Goal: Register for event/course: Register for event/course

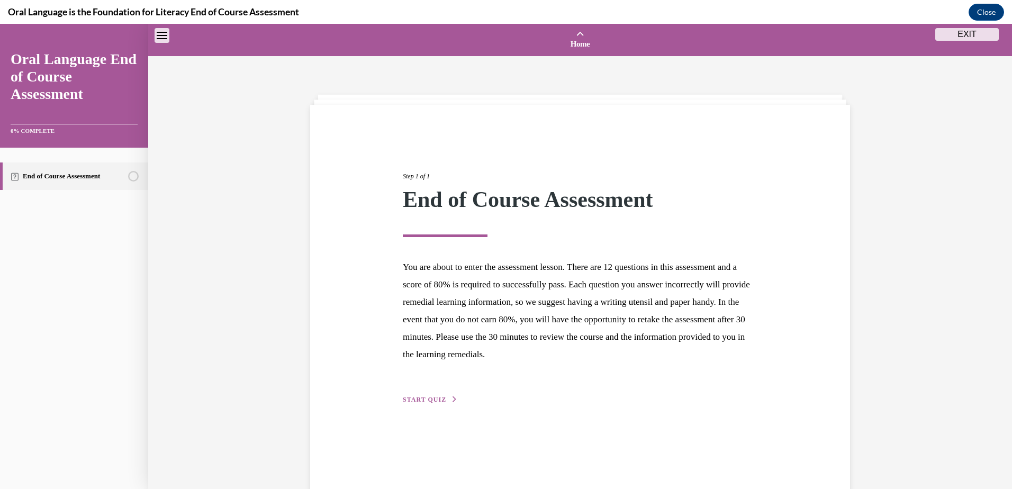
scroll to position [33, 0]
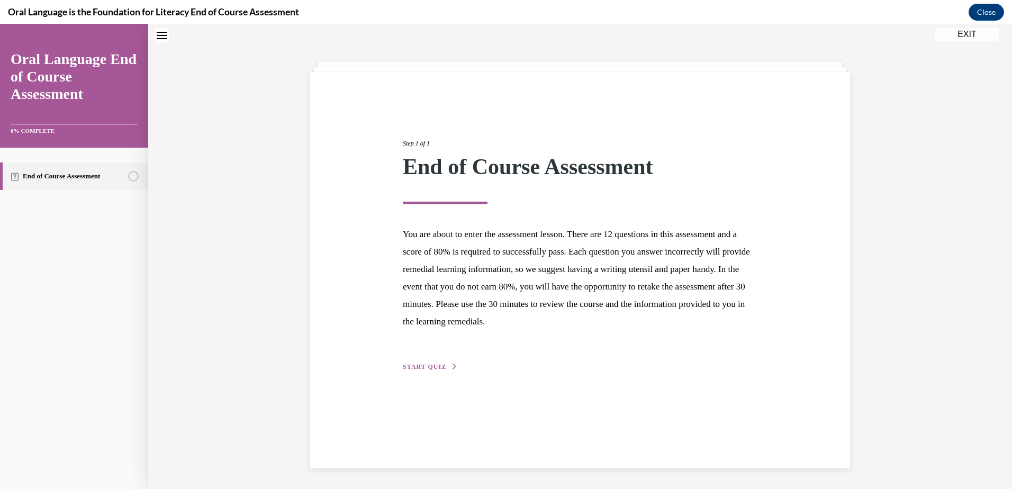
click at [425, 366] on span "START QUIZ" at bounding box center [424, 366] width 43 height 7
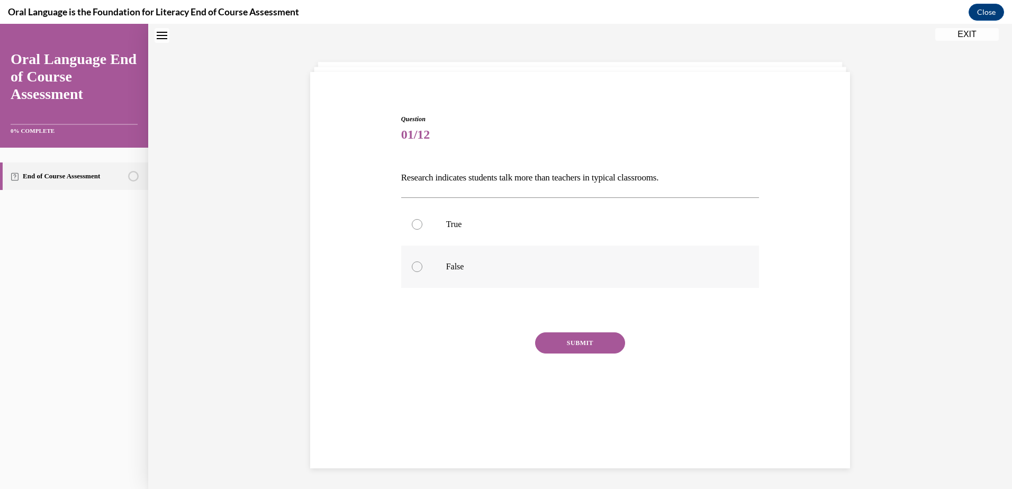
click at [447, 263] on p "False" at bounding box center [589, 267] width 287 height 11
click at [423, 263] on input "False" at bounding box center [417, 267] width 11 height 11
radio input "true"
click at [577, 341] on button "SUBMIT" at bounding box center [580, 343] width 90 height 21
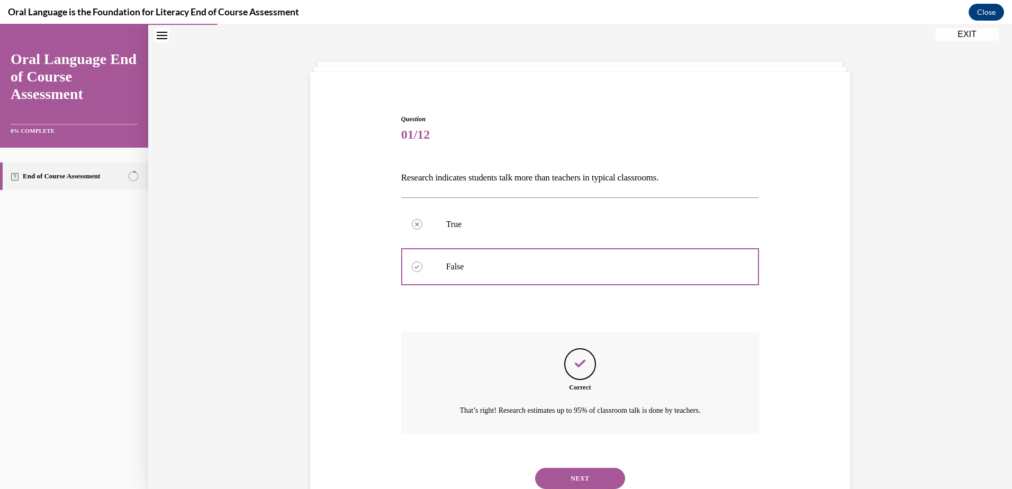
scroll to position [70, 0]
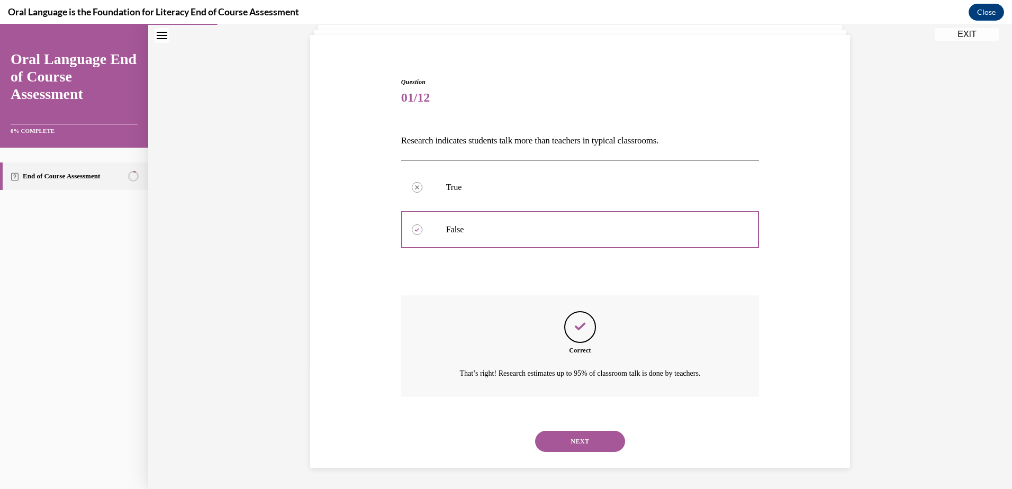
click at [575, 436] on button "NEXT" at bounding box center [580, 441] width 90 height 21
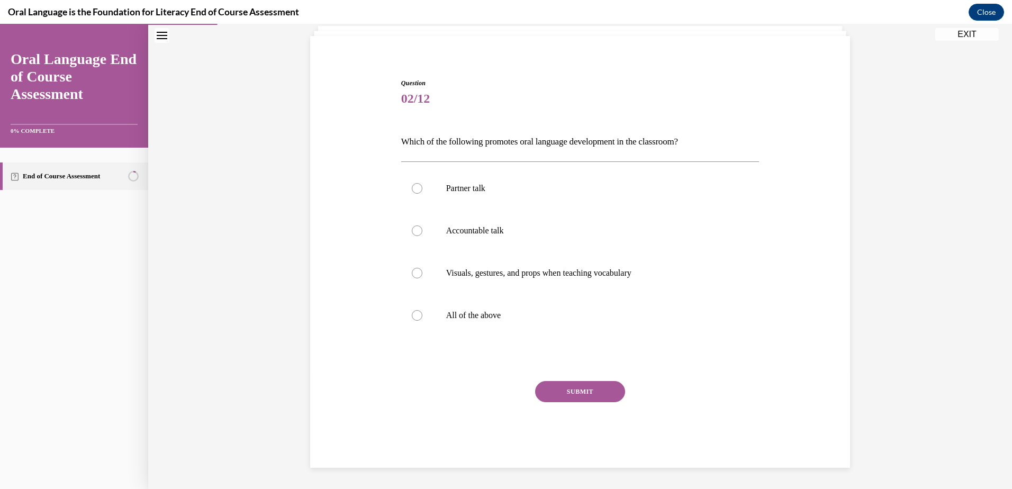
scroll to position [55, 0]
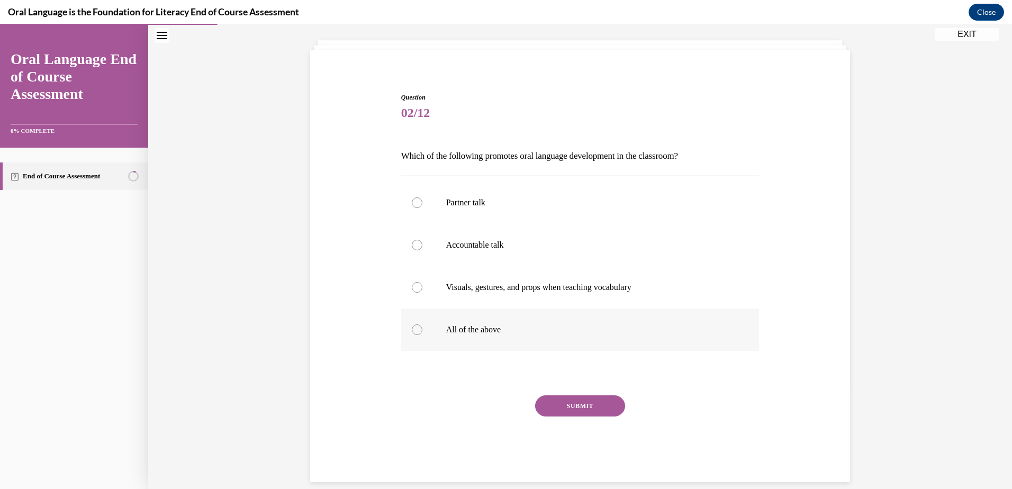
click at [478, 324] on label "All of the above" at bounding box center [580, 330] width 358 height 42
click at [423, 325] on input "All of the above" at bounding box center [417, 330] width 11 height 11
radio input "true"
click at [588, 407] on button "SUBMIT" at bounding box center [580, 406] width 90 height 21
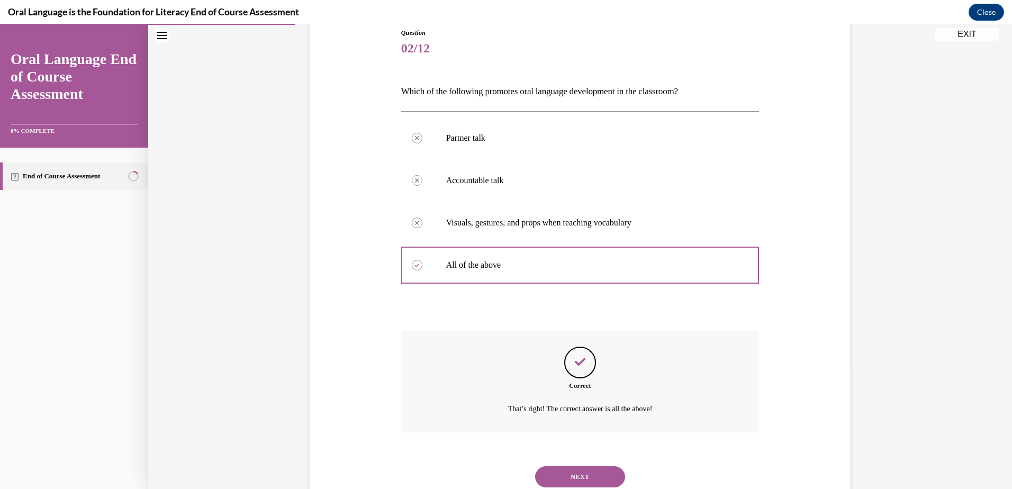
scroll to position [155, 0]
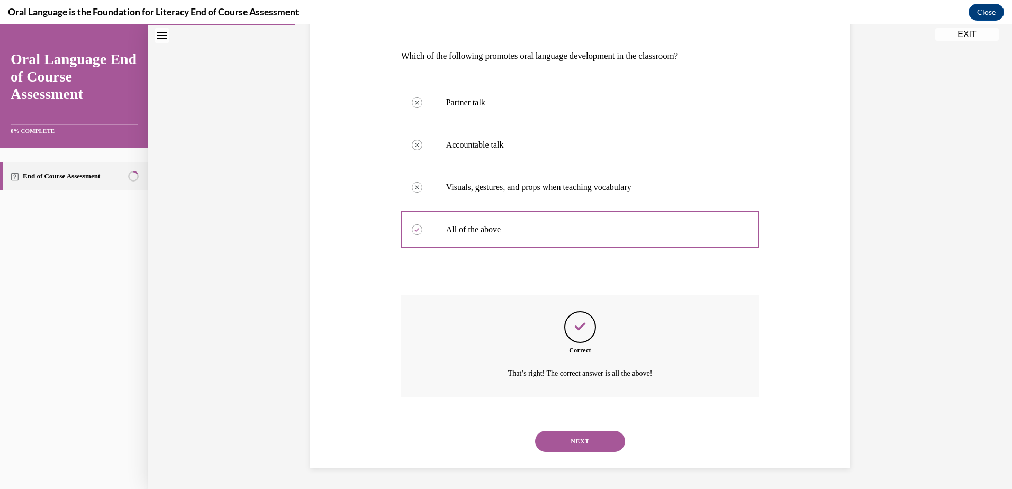
click at [582, 436] on button "NEXT" at bounding box center [580, 441] width 90 height 21
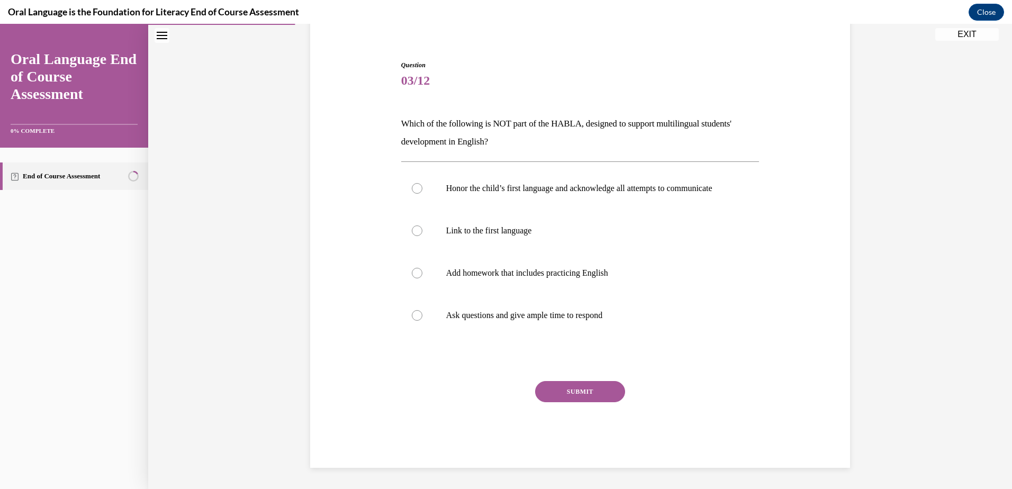
scroll to position [97, 0]
click at [534, 278] on p "Add homework that includes practicing English" at bounding box center [589, 273] width 287 height 11
click at [423, 278] on input "Add homework that includes practicing English" at bounding box center [417, 273] width 11 height 11
radio input "true"
click at [578, 394] on button "SUBMIT" at bounding box center [580, 391] width 90 height 21
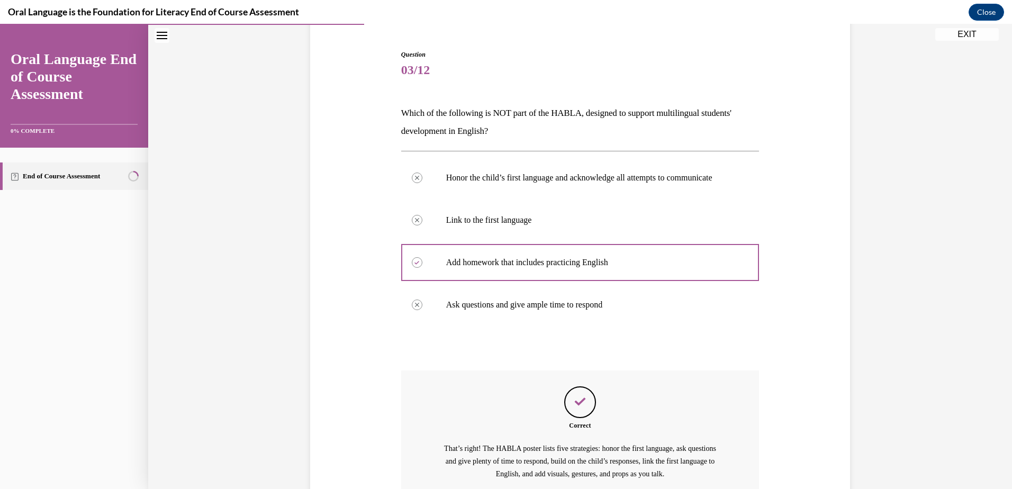
scroll to position [208, 0]
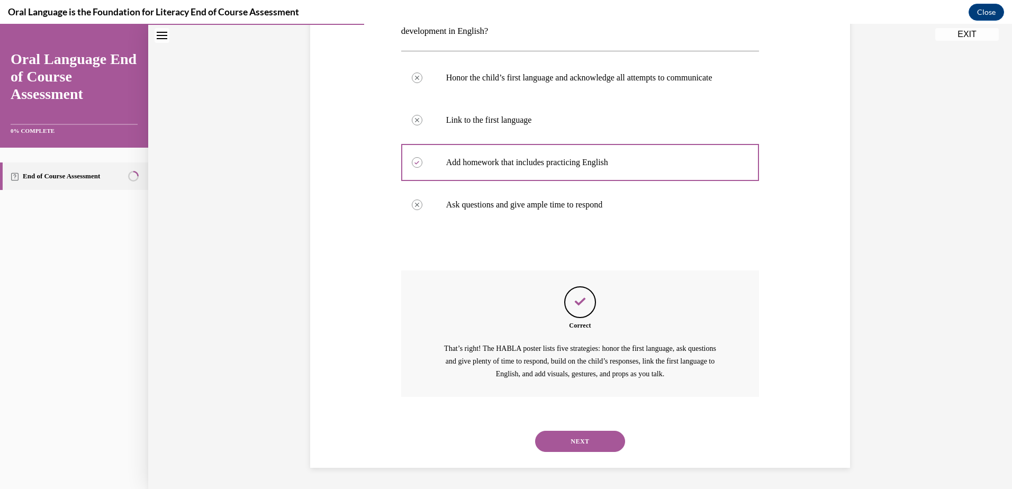
click at [579, 441] on button "NEXT" at bounding box center [580, 441] width 90 height 21
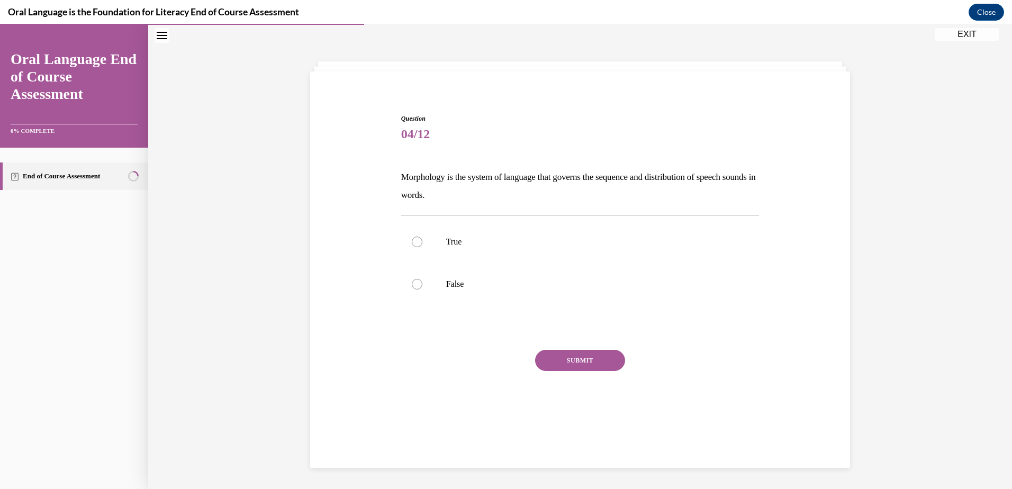
scroll to position [33, 0]
click at [463, 285] on p "False" at bounding box center [589, 284] width 287 height 11
click at [423, 285] on input "False" at bounding box center [417, 284] width 11 height 11
radio input "true"
click at [580, 355] on button "SUBMIT" at bounding box center [580, 360] width 90 height 21
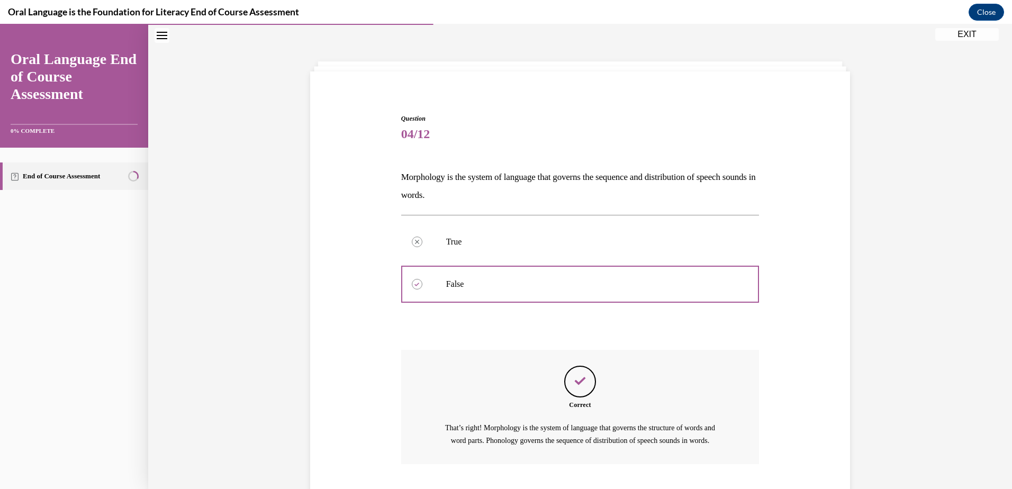
scroll to position [113, 0]
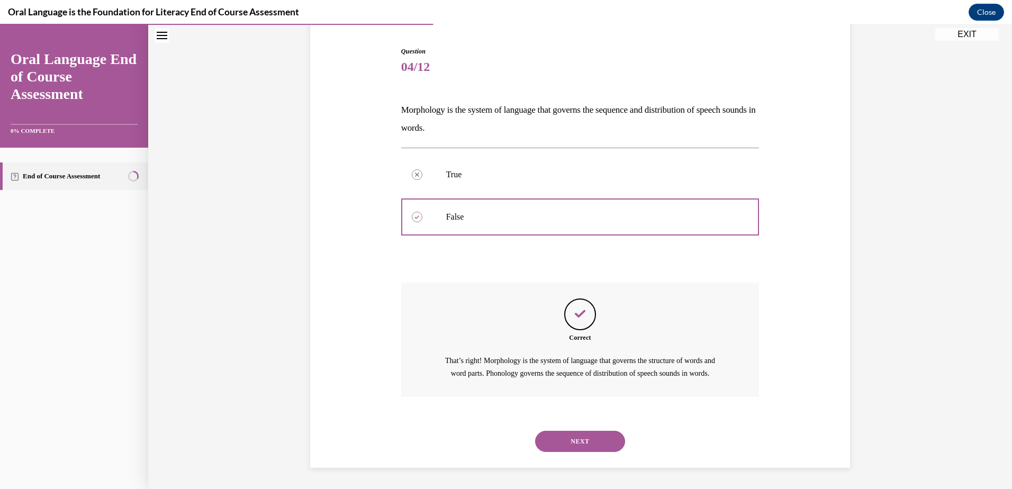
click at [585, 443] on button "NEXT" at bounding box center [580, 441] width 90 height 21
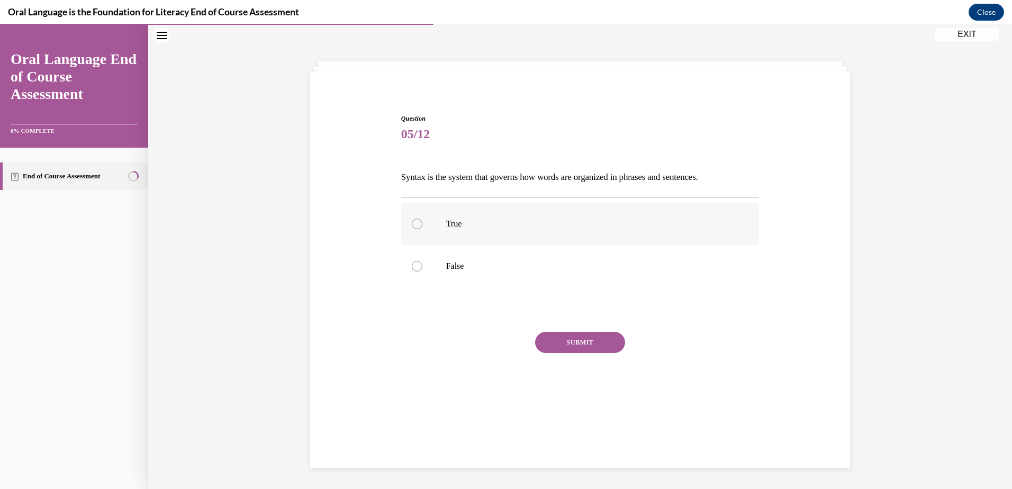
click at [456, 222] on p "True" at bounding box center [589, 224] width 287 height 11
click at [423, 222] on input "True" at bounding box center [417, 224] width 11 height 11
radio input "true"
click at [579, 344] on button "SUBMIT" at bounding box center [580, 342] width 90 height 21
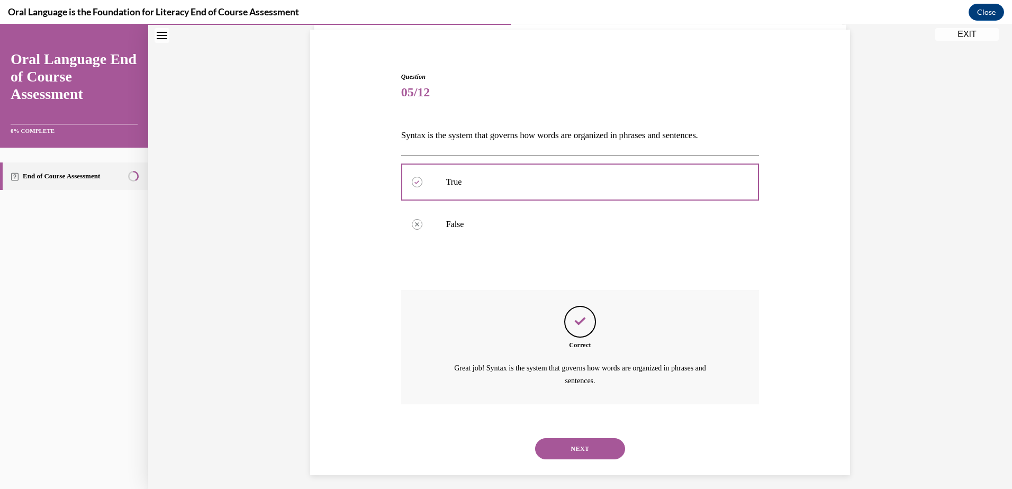
scroll to position [83, 0]
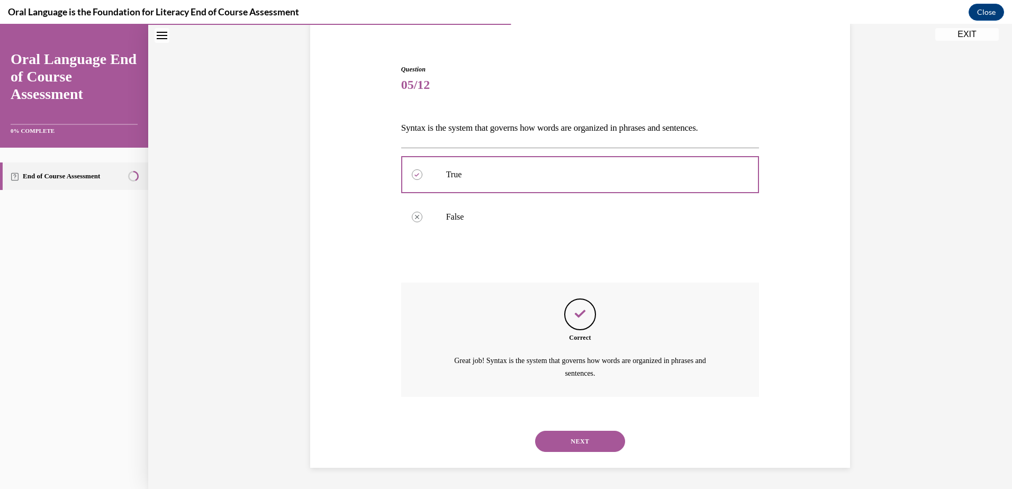
click at [578, 437] on button "NEXT" at bounding box center [580, 441] width 90 height 21
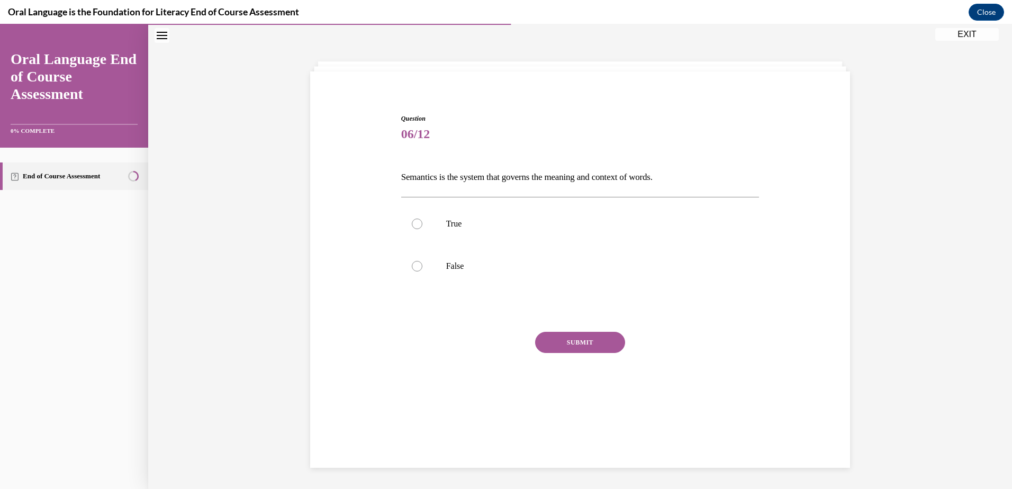
scroll to position [33, 0]
click at [473, 229] on label "True" at bounding box center [580, 224] width 358 height 42
click at [423, 229] on input "True" at bounding box center [417, 224] width 11 height 11
radio input "true"
click at [584, 339] on button "SUBMIT" at bounding box center [580, 342] width 90 height 21
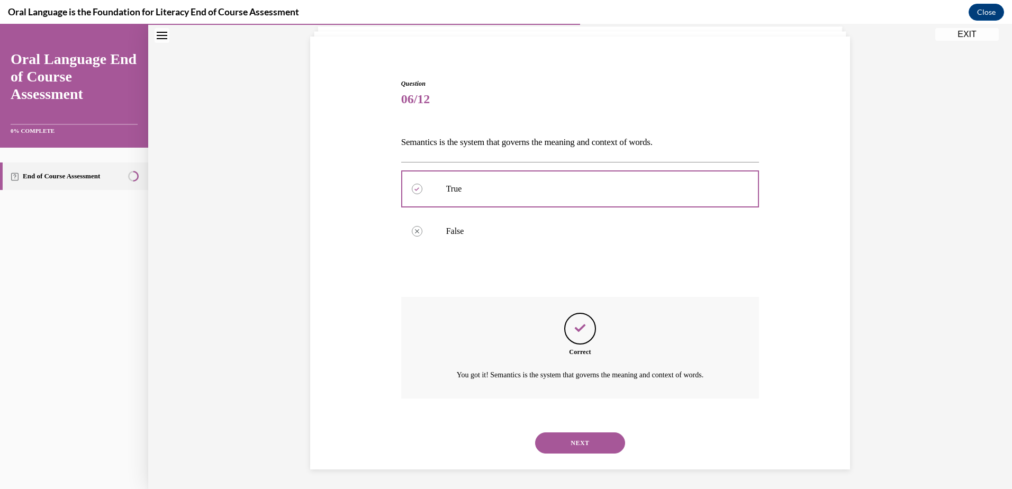
scroll to position [70, 0]
click at [575, 449] on button "NEXT" at bounding box center [580, 441] width 90 height 21
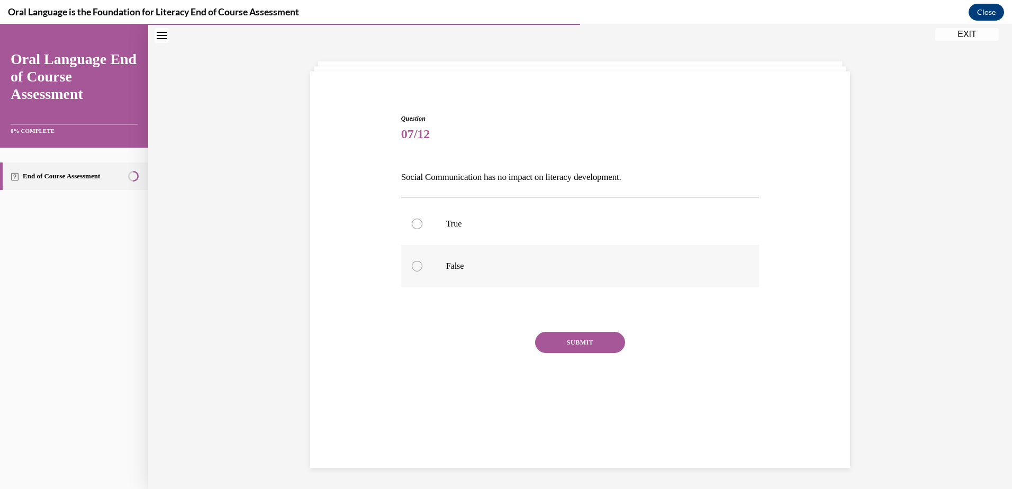
click at [500, 276] on label "False" at bounding box center [580, 266] width 358 height 42
click at [423, 272] on input "False" at bounding box center [417, 266] width 11 height 11
radio input "true"
click at [580, 346] on button "SUBMIT" at bounding box center [580, 342] width 90 height 21
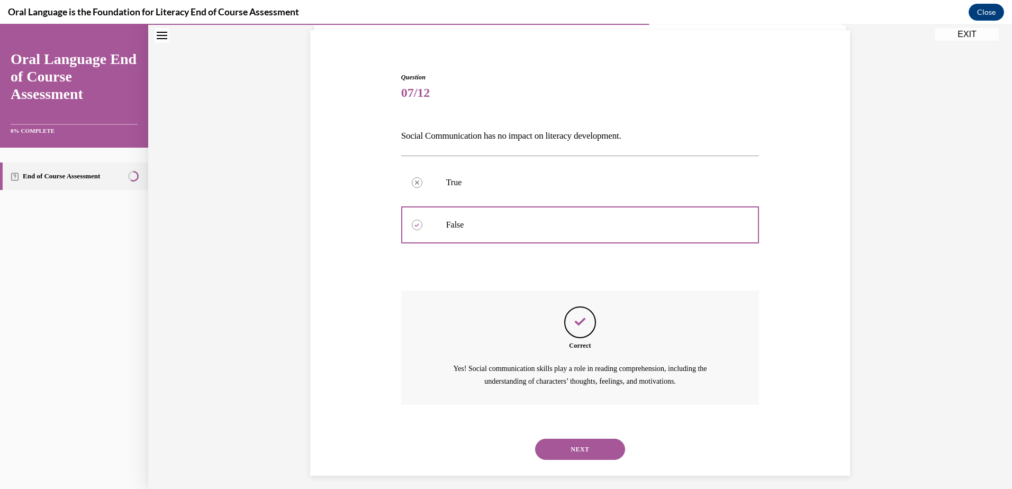
scroll to position [83, 0]
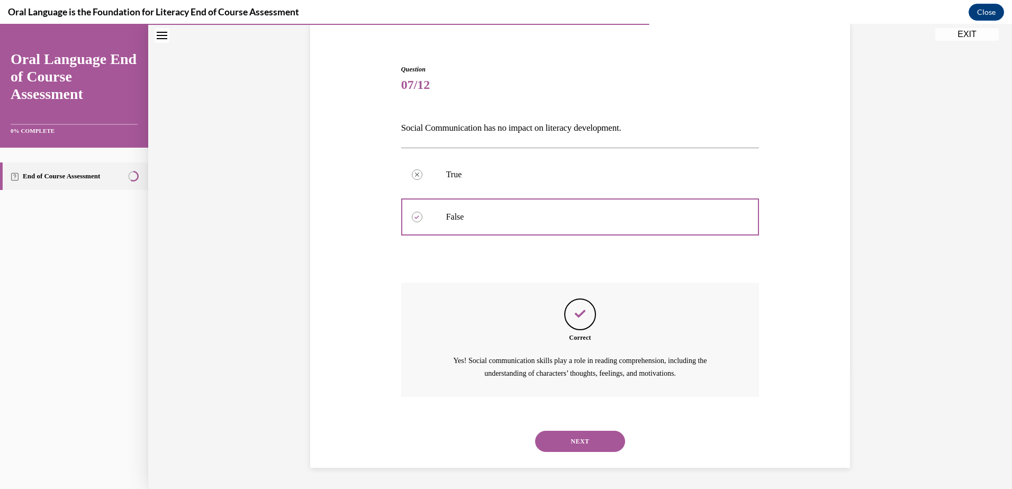
click at [583, 444] on button "NEXT" at bounding box center [580, 441] width 90 height 21
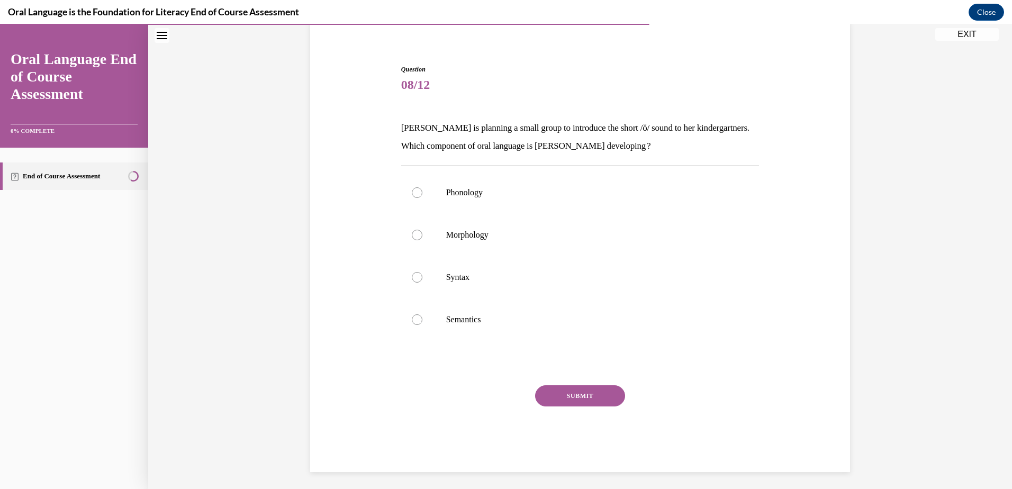
scroll to position [56, 0]
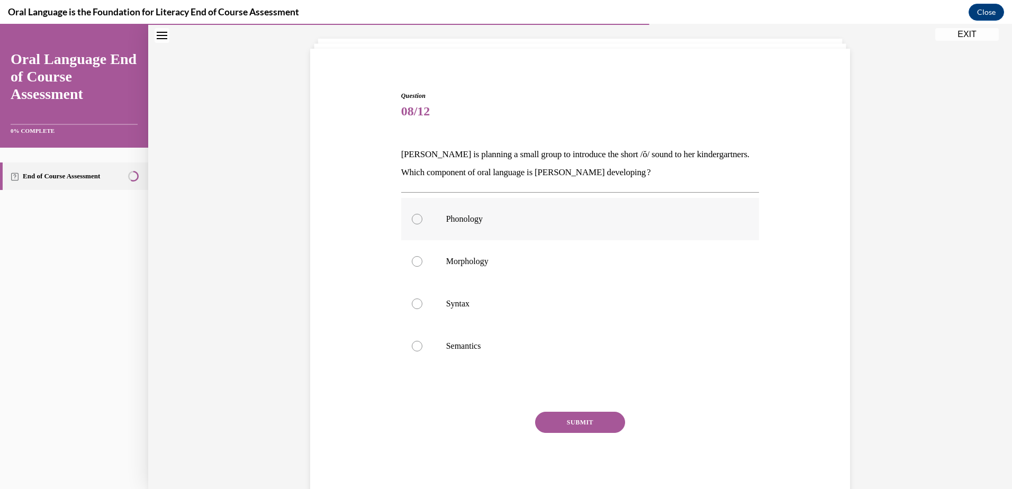
click at [462, 219] on p "Phonology" at bounding box center [589, 219] width 287 height 11
click at [423, 219] on input "Phonology" at bounding box center [417, 219] width 11 height 11
radio input "true"
drag, startPoint x: 575, startPoint y: 415, endPoint x: 575, endPoint y: 421, distance: 5.8
click at [575, 421] on button "SUBMIT" at bounding box center [580, 422] width 90 height 21
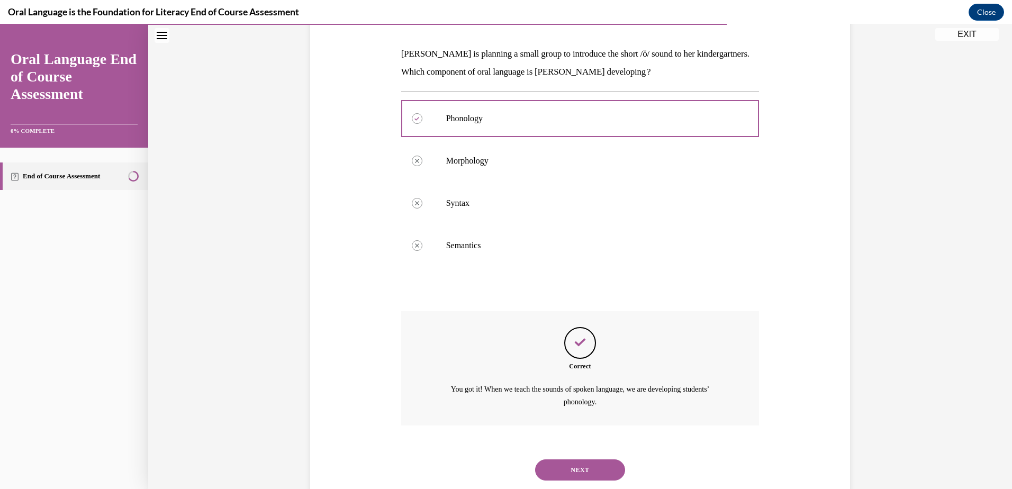
scroll to position [185, 0]
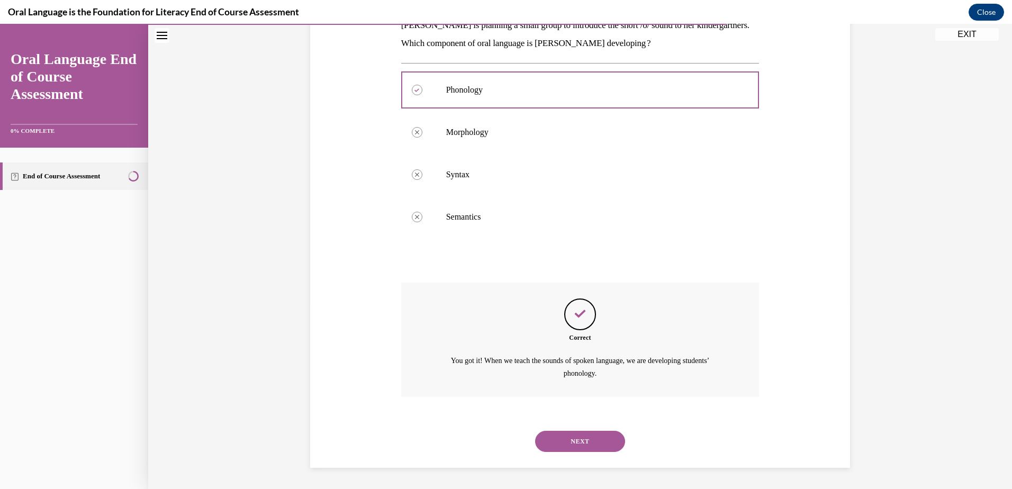
click at [580, 452] on div "NEXT" at bounding box center [580, 441] width 358 height 42
click at [575, 438] on button "NEXT" at bounding box center [580, 441] width 90 height 21
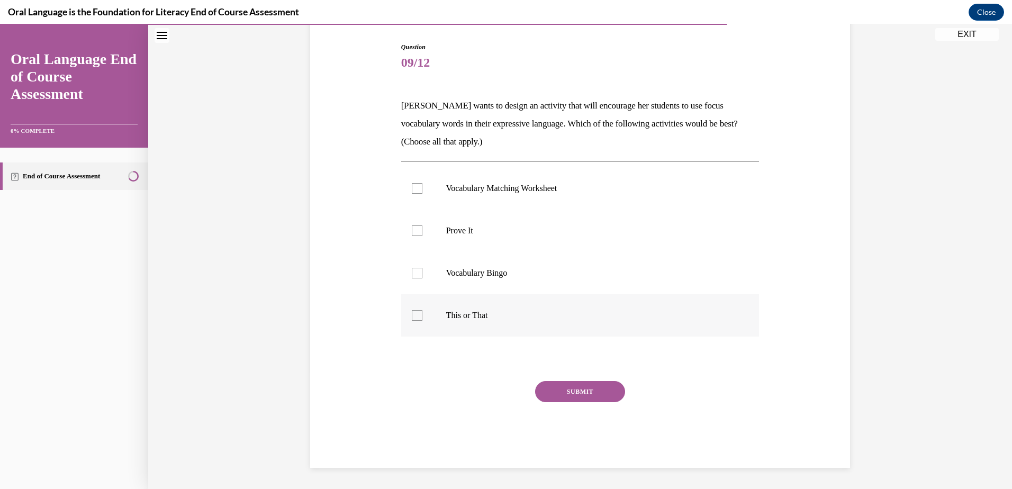
click at [472, 312] on p "This or That" at bounding box center [589, 315] width 287 height 11
click at [423, 312] on input "This or That" at bounding box center [417, 315] width 11 height 11
checkbox input "true"
click at [453, 231] on p "Prove It" at bounding box center [589, 231] width 287 height 11
click at [423, 231] on input "Prove It" at bounding box center [417, 231] width 11 height 11
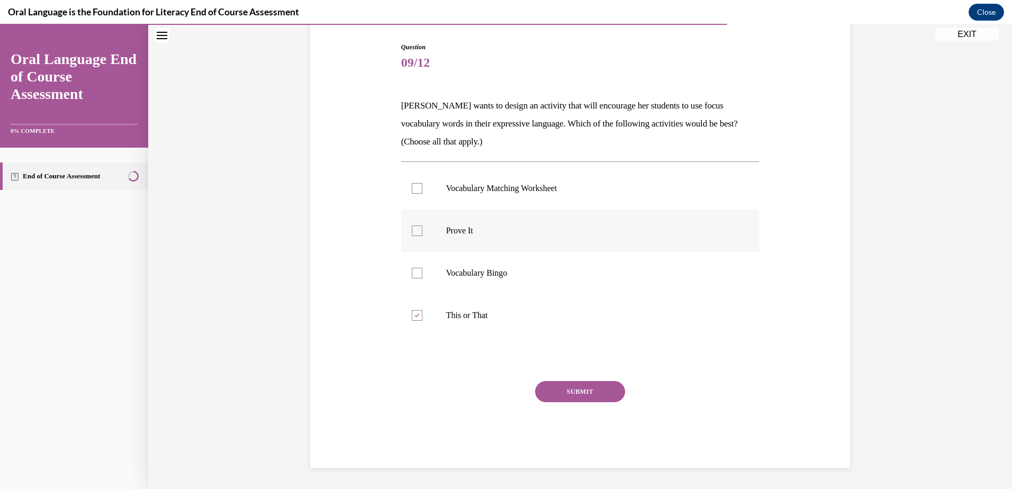
checkbox input "true"
click at [472, 317] on p "This or That" at bounding box center [589, 315] width 287 height 11
click at [423, 317] on input "This or That" at bounding box center [417, 315] width 11 height 11
click at [464, 313] on p "This or That" at bounding box center [589, 315] width 287 height 11
click at [423, 313] on input "This or That" at bounding box center [417, 315] width 11 height 11
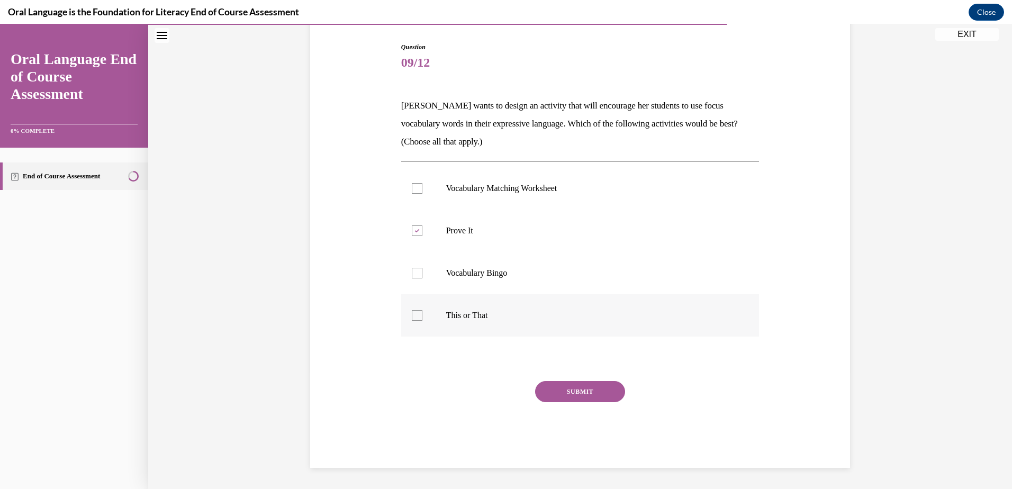
checkbox input "true"
click at [581, 391] on button "SUBMIT" at bounding box center [580, 391] width 90 height 21
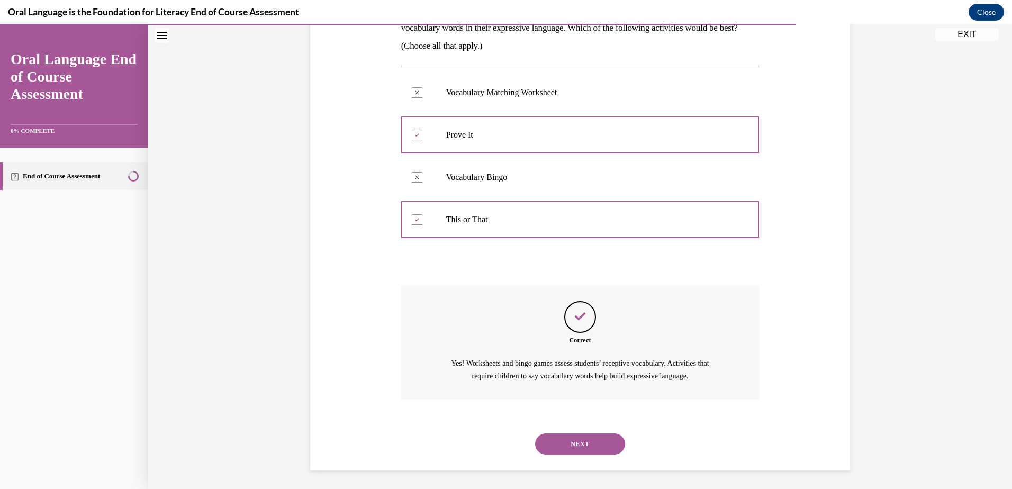
scroll to position [203, 0]
click at [581, 436] on button "NEXT" at bounding box center [580, 441] width 90 height 21
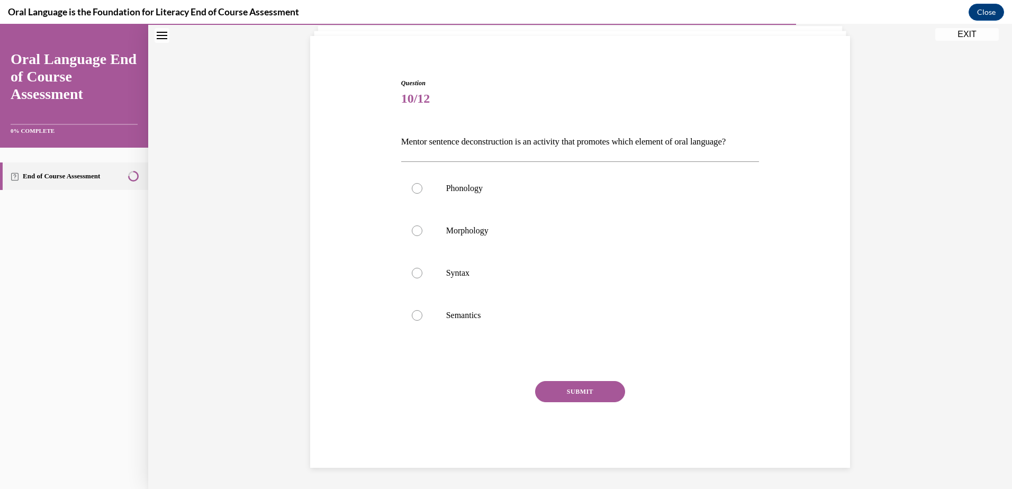
scroll to position [87, 0]
click at [453, 272] on p "Syntax" at bounding box center [589, 273] width 287 height 11
click at [423, 272] on input "Syntax" at bounding box center [417, 273] width 11 height 11
radio input "true"
click at [576, 392] on button "SUBMIT" at bounding box center [580, 391] width 90 height 21
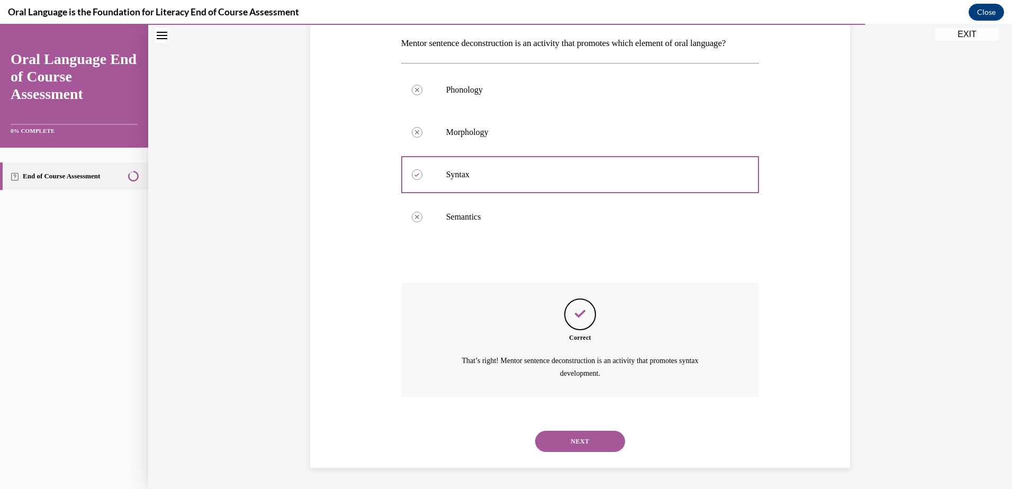
scroll to position [185, 0]
click at [568, 435] on button "NEXT" at bounding box center [580, 441] width 90 height 21
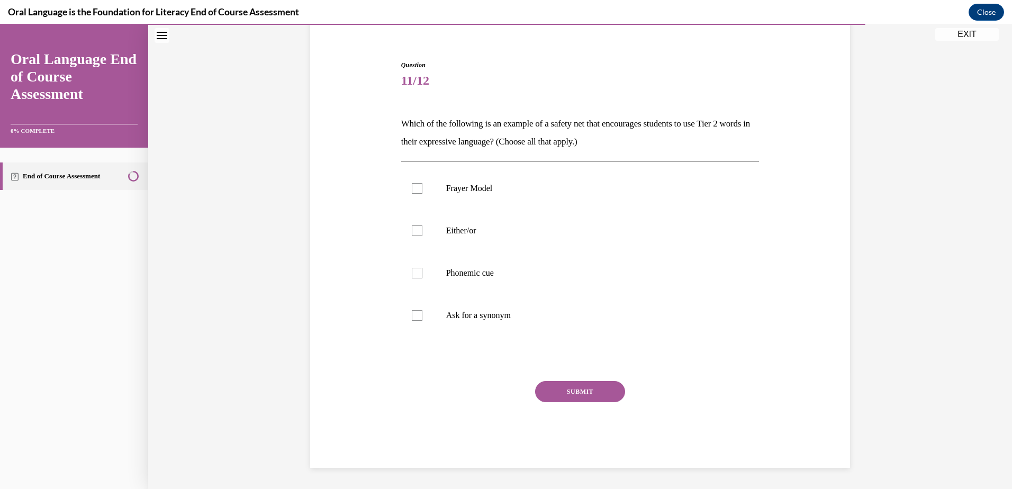
scroll to position [87, 0]
click at [466, 188] on p "Frayer Model" at bounding box center [589, 188] width 287 height 11
click at [423, 188] on input "Frayer Model" at bounding box center [417, 188] width 11 height 11
checkbox input "true"
click at [459, 230] on p "Either/or" at bounding box center [589, 231] width 287 height 11
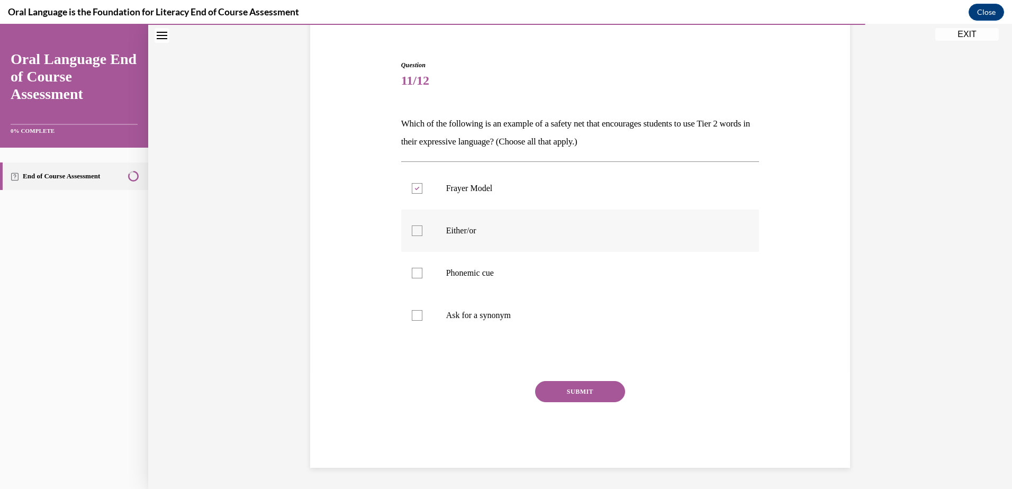
click at [423, 230] on input "Either/or" at bounding box center [417, 231] width 11 height 11
checkbox input "true"
click at [467, 310] on label "Ask for a synonym" at bounding box center [580, 315] width 358 height 42
click at [423, 310] on input "Ask for a synonym" at bounding box center [417, 315] width 11 height 11
checkbox input "true"
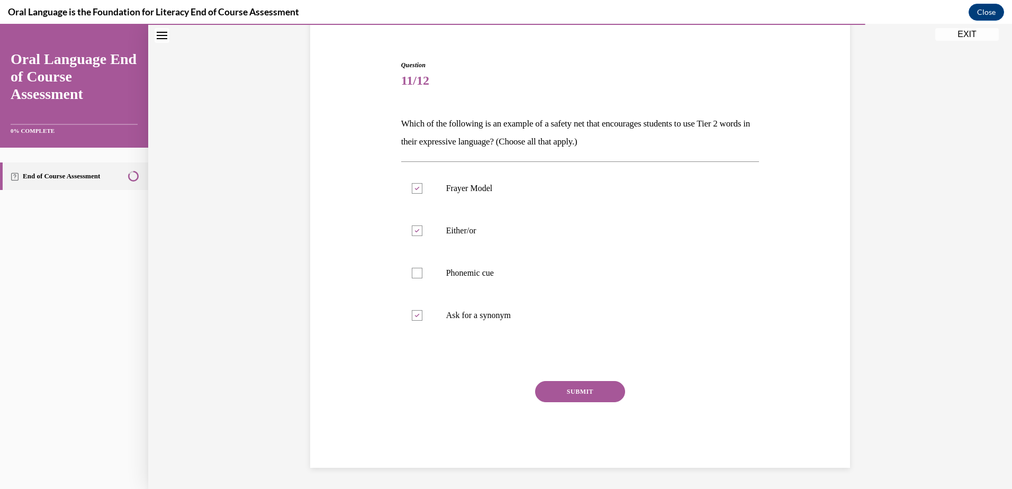
click at [577, 392] on button "SUBMIT" at bounding box center [580, 391] width 90 height 21
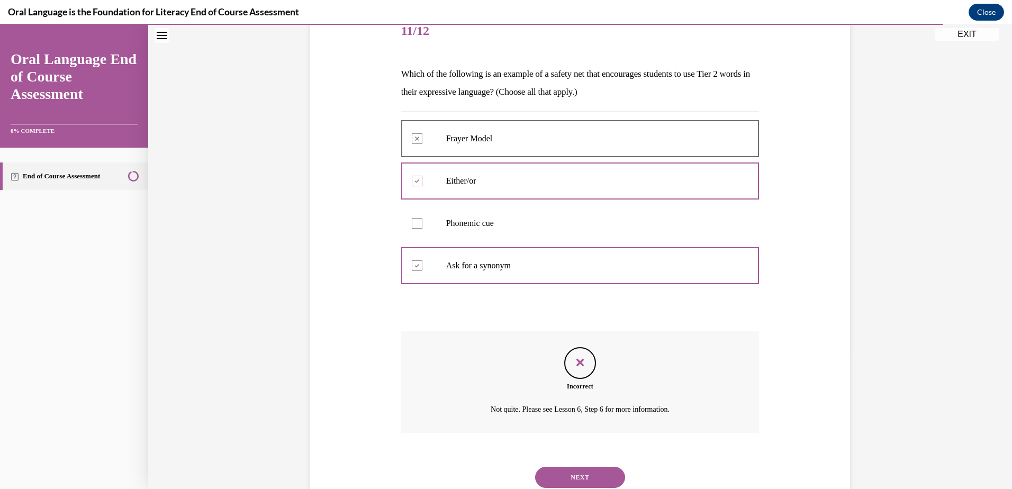
scroll to position [173, 0]
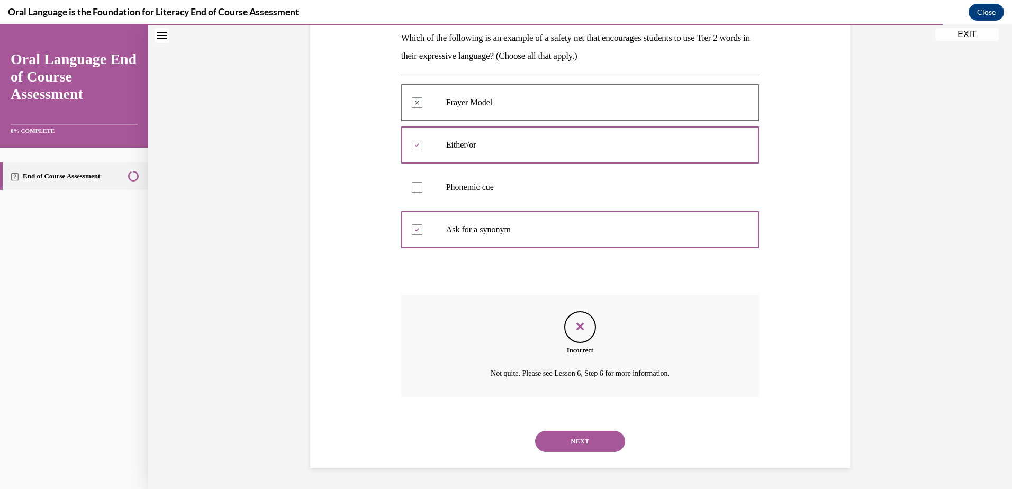
click at [577, 438] on button "NEXT" at bounding box center [580, 441] width 90 height 21
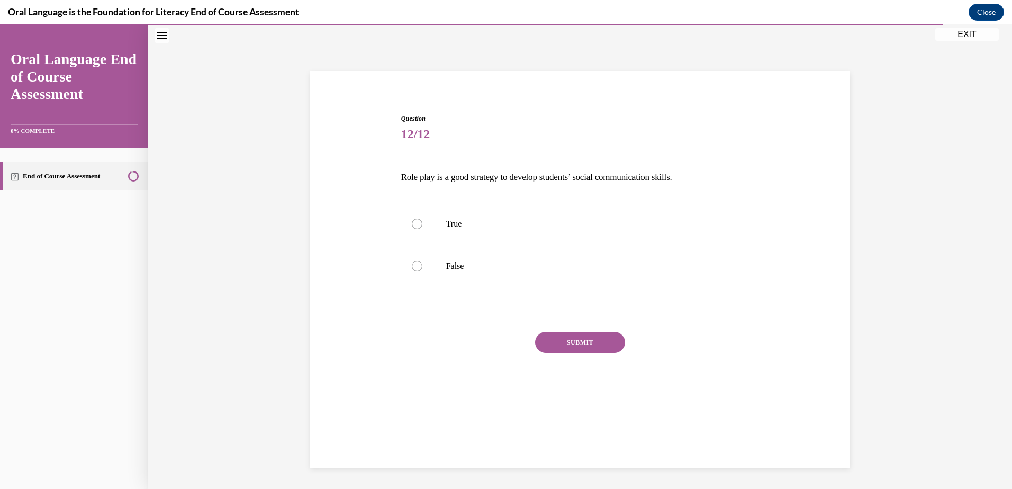
scroll to position [33, 0]
click at [451, 225] on p "True" at bounding box center [589, 224] width 287 height 11
click at [423, 225] on input "True" at bounding box center [417, 224] width 11 height 11
radio input "true"
click at [584, 346] on button "SUBMIT" at bounding box center [580, 342] width 90 height 21
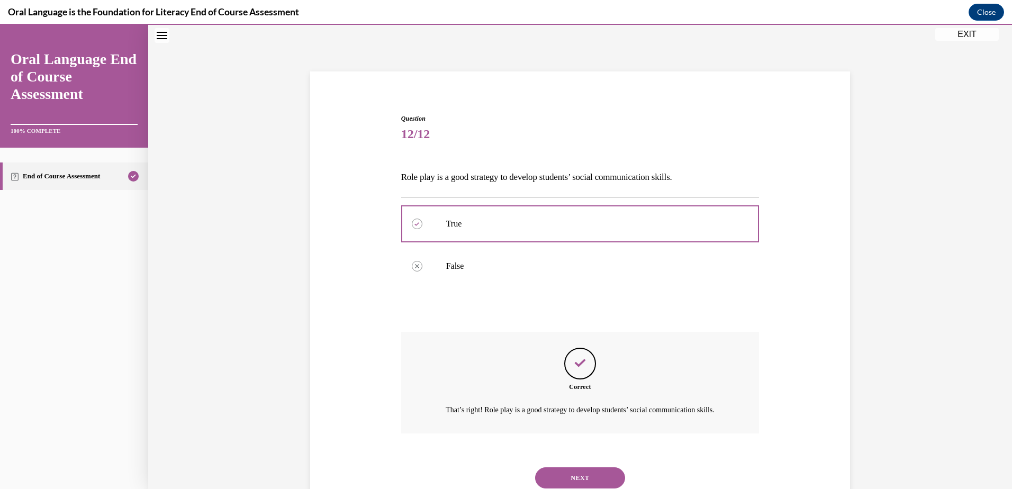
scroll to position [83, 0]
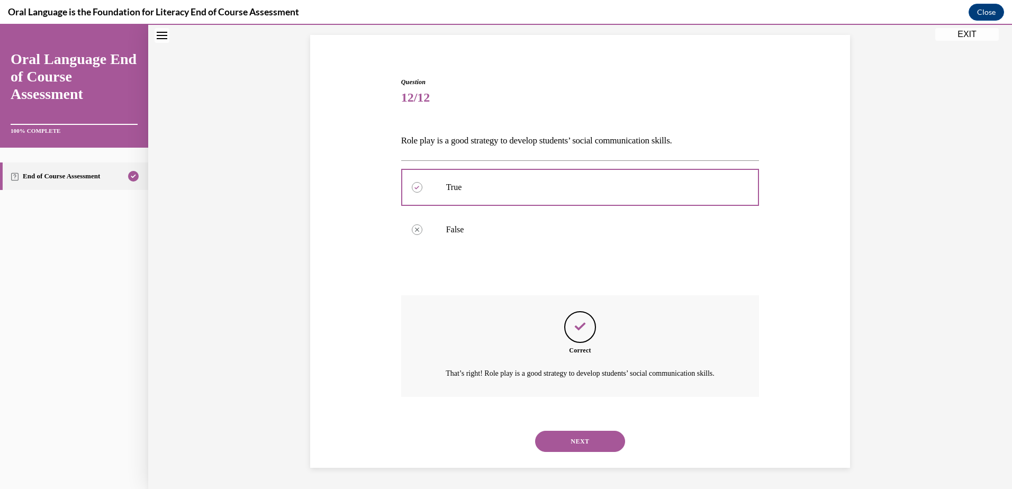
click at [571, 442] on button "NEXT" at bounding box center [580, 441] width 90 height 21
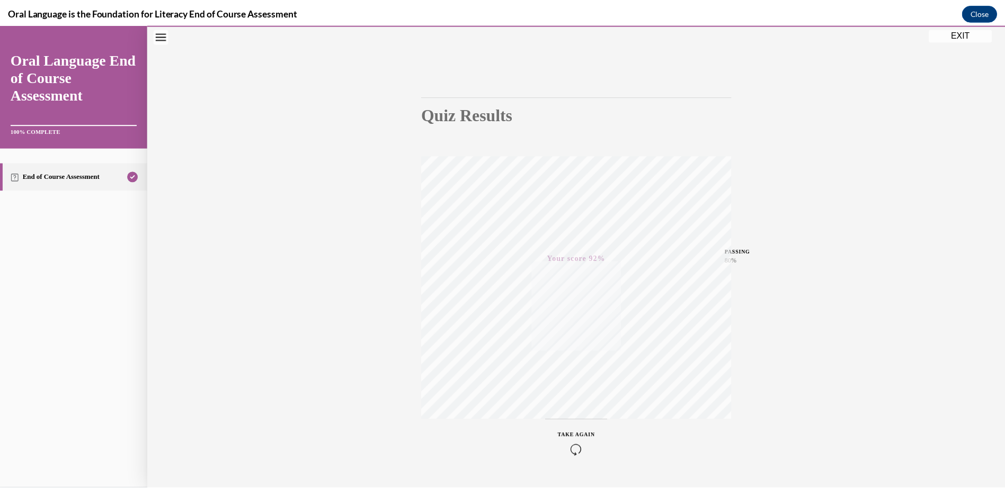
scroll to position [77, 0]
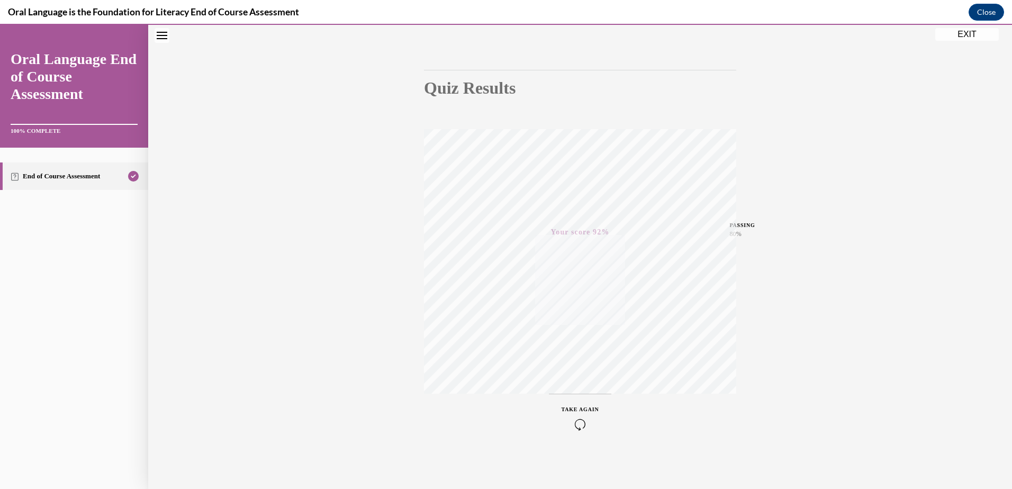
click at [976, 36] on button "EXIT" at bounding box center [968, 34] width 64 height 13
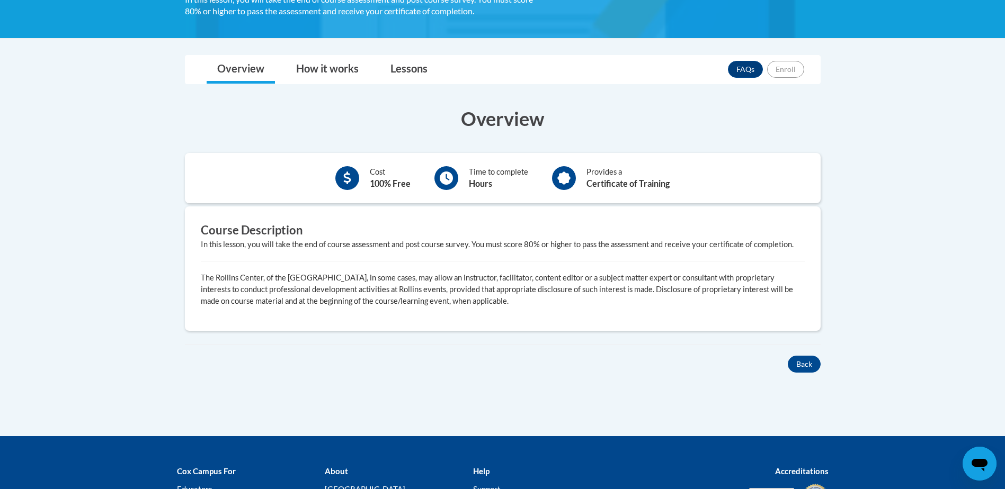
scroll to position [282, 0]
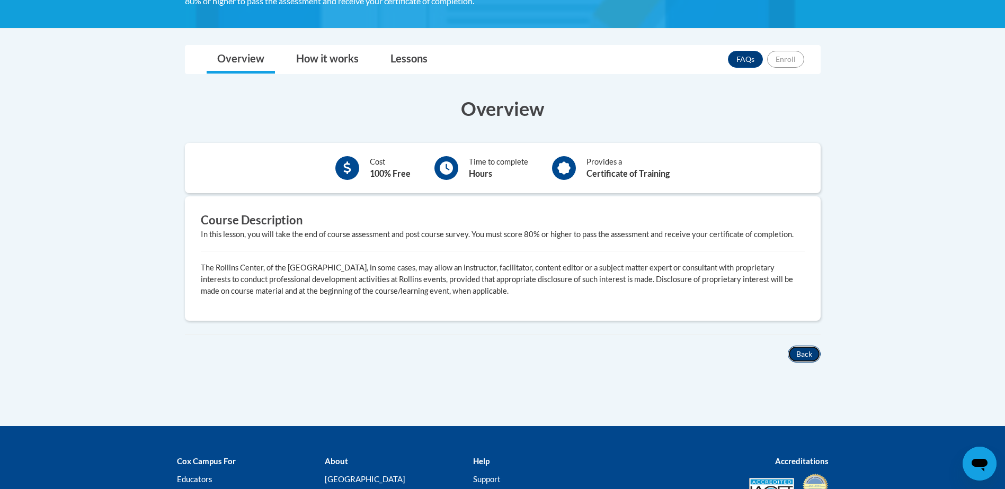
click at [802, 355] on button "Back" at bounding box center [803, 354] width 33 height 17
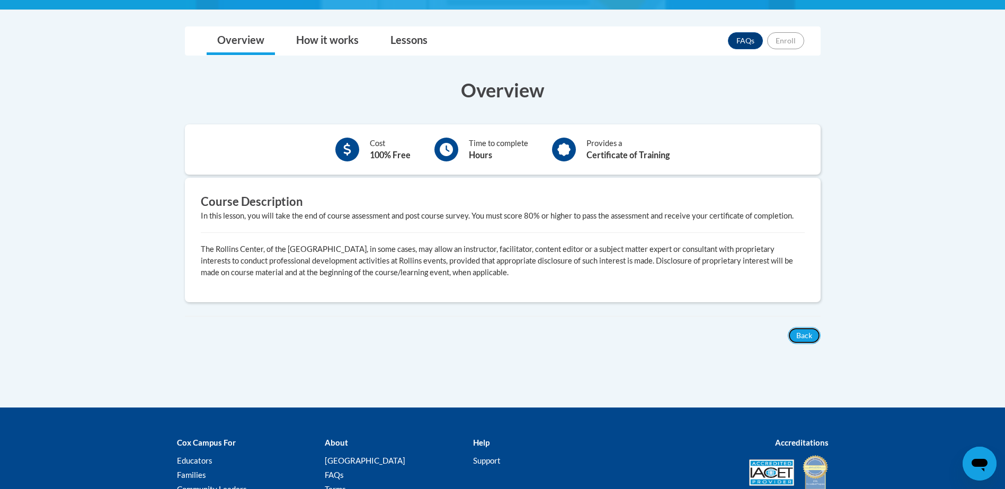
scroll to position [318, 0]
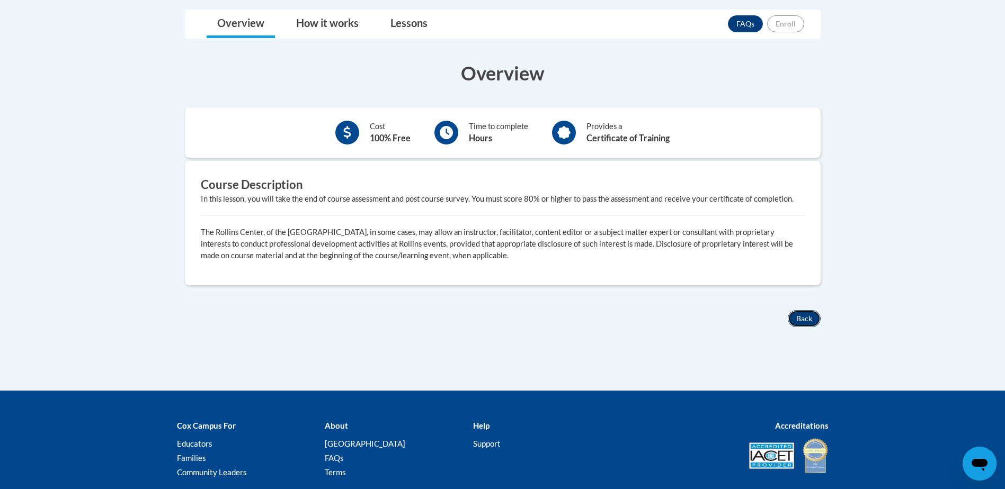
click at [806, 319] on button "Back" at bounding box center [803, 318] width 33 height 17
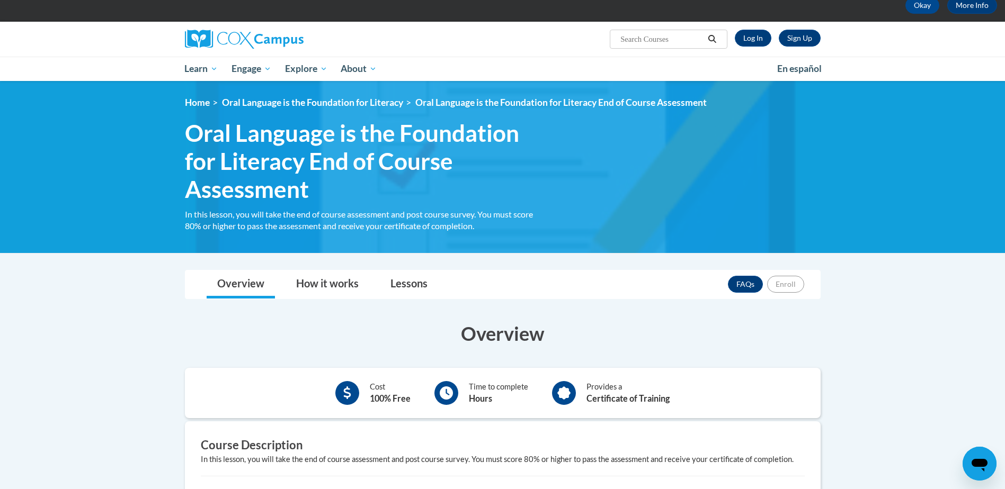
scroll to position [0, 0]
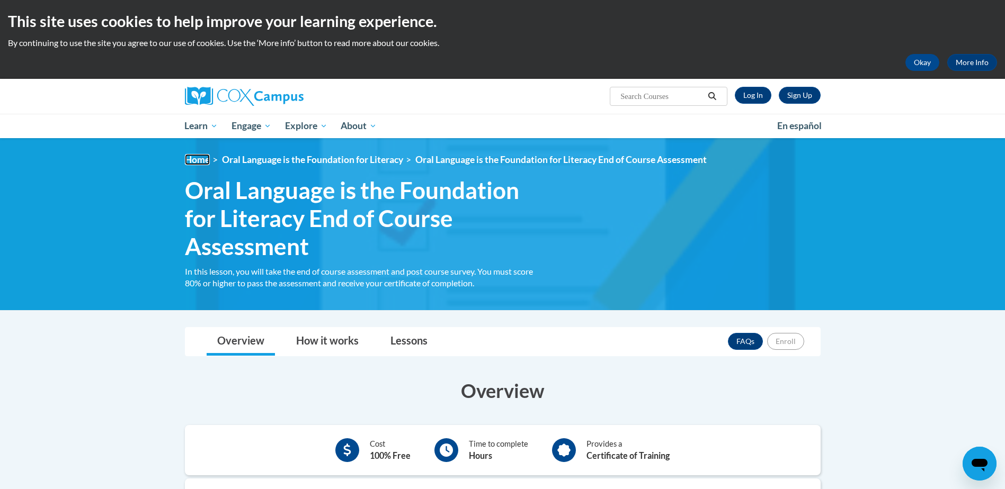
click at [198, 157] on link "Home" at bounding box center [197, 159] width 25 height 11
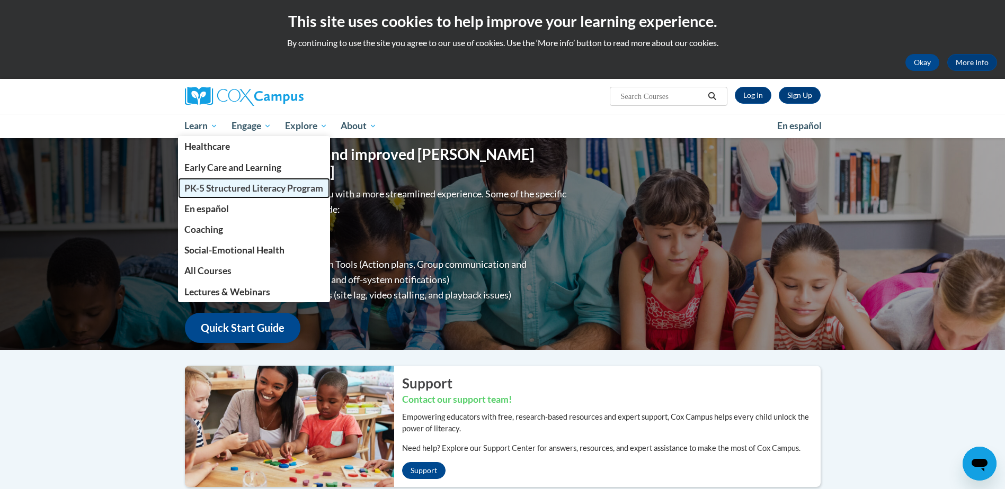
click at [219, 186] on span "PK-5 Structured Literacy Program" at bounding box center [253, 188] width 139 height 11
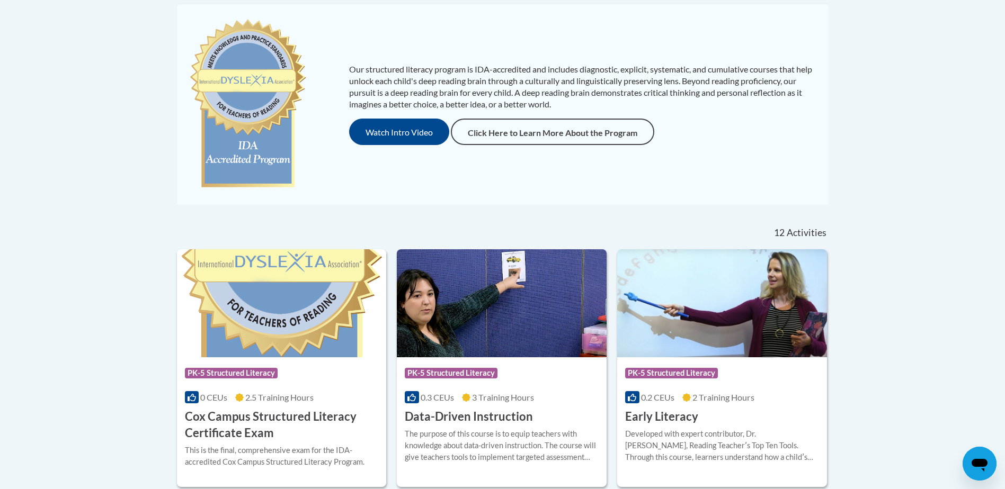
scroll to position [221, 0]
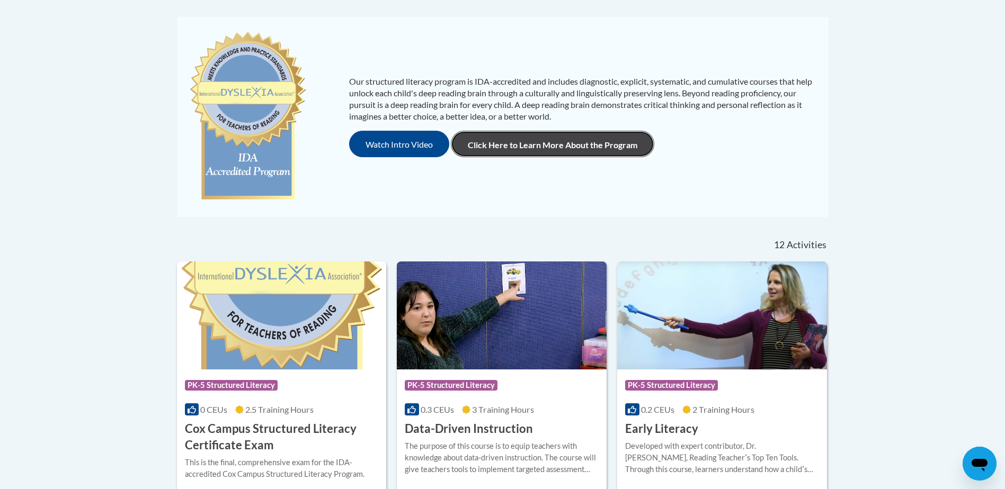
click at [573, 138] on link "Click Here to Learn More About the Program" at bounding box center [552, 144] width 203 height 26
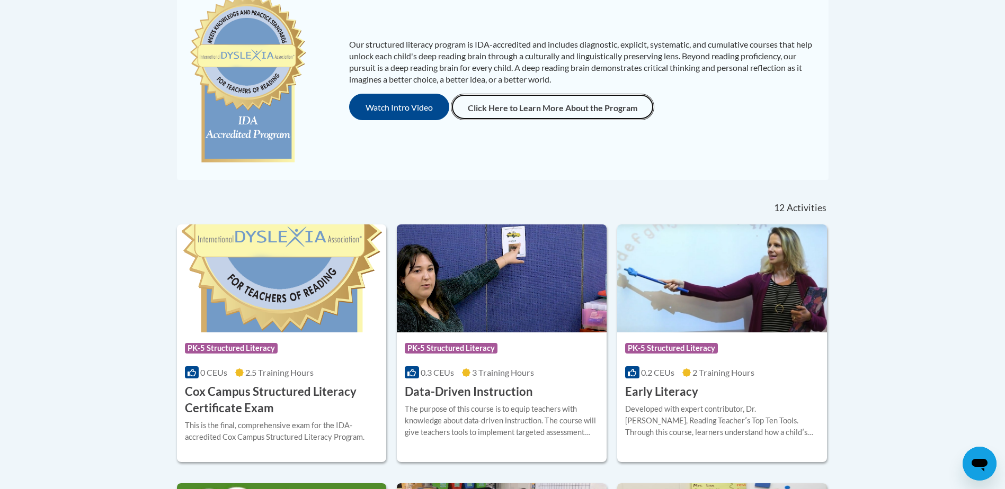
scroll to position [327, 0]
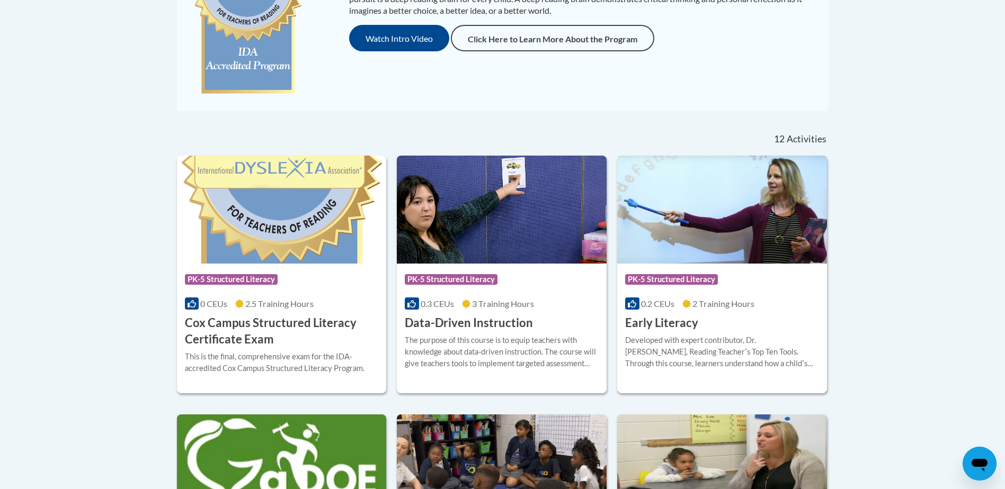
click at [685, 317] on h3 "Early Literacy" at bounding box center [661, 323] width 73 height 16
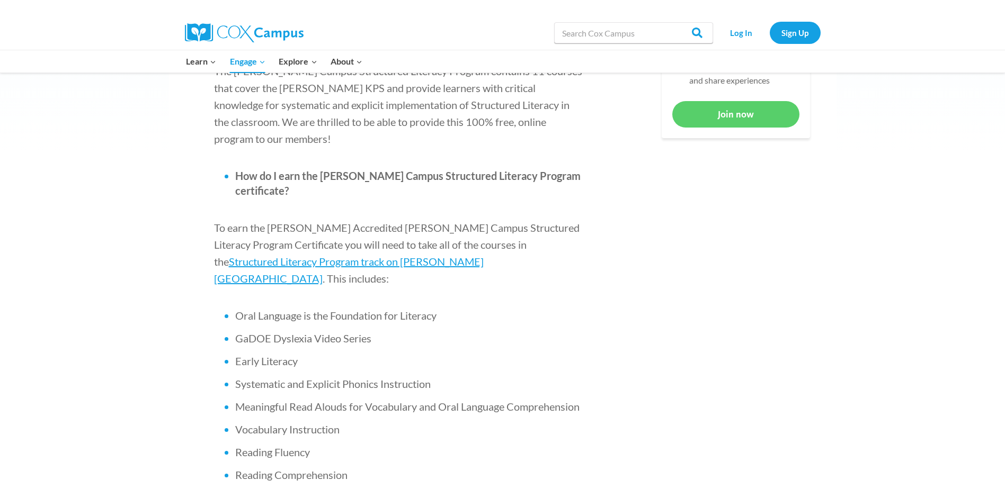
scroll to position [635, 0]
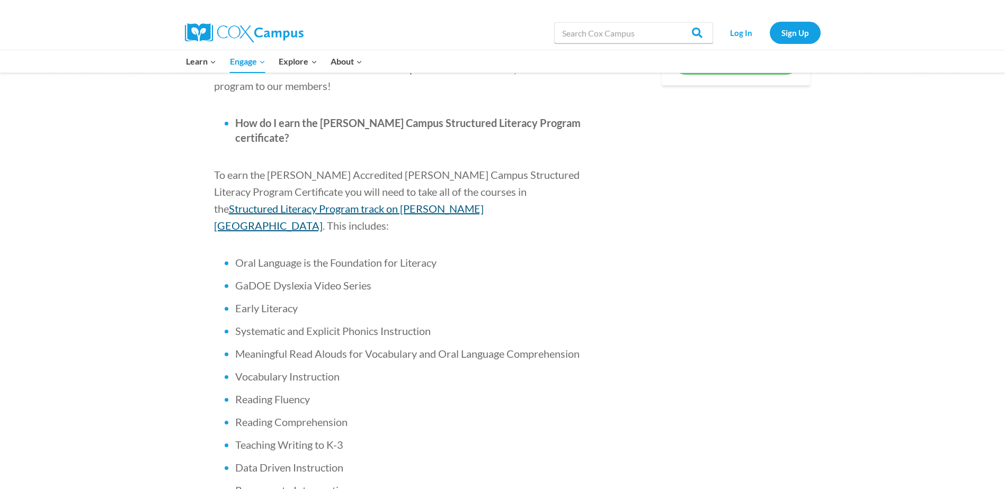
click at [483, 202] on span "Structured Literacy Program track on [PERSON_NAME][GEOGRAPHIC_DATA]" at bounding box center [349, 217] width 270 height 30
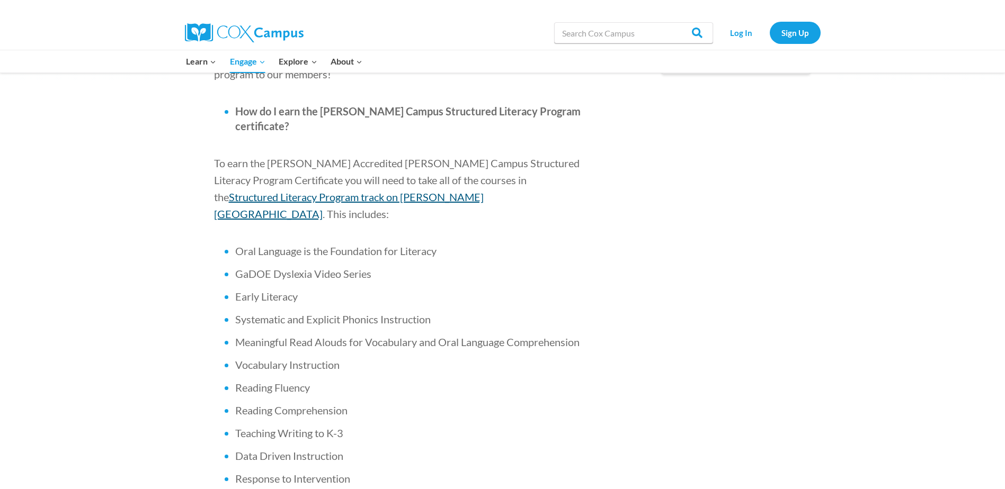
scroll to position [666, 0]
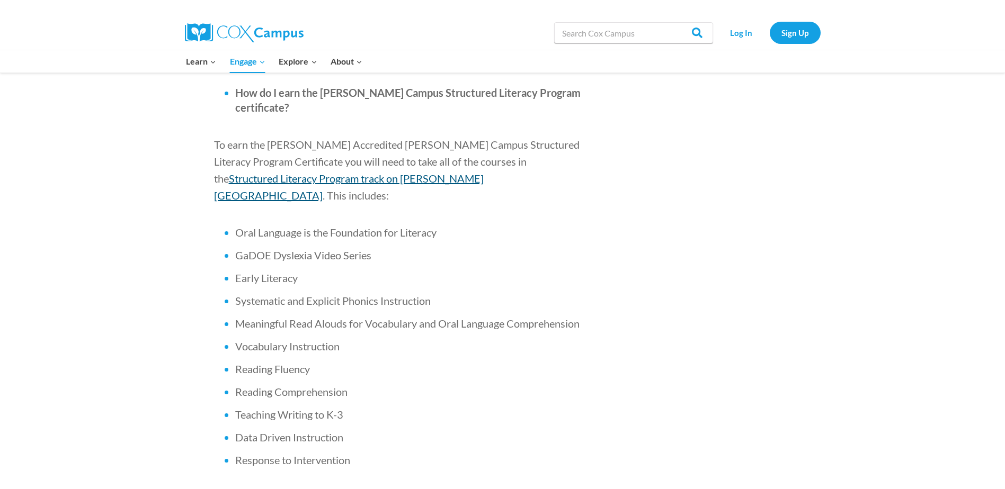
click at [483, 172] on span "Structured Literacy Program track on [PERSON_NAME][GEOGRAPHIC_DATA]" at bounding box center [349, 187] width 270 height 30
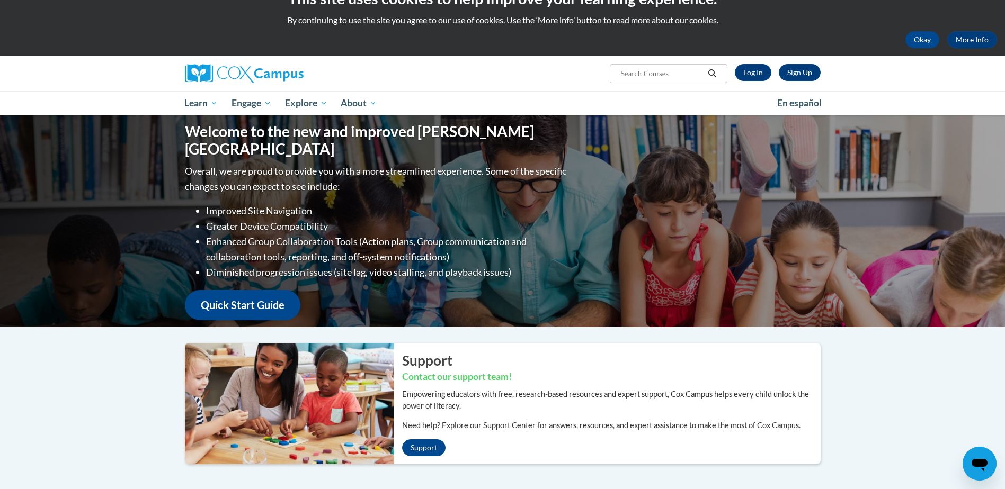
scroll to position [5, 0]
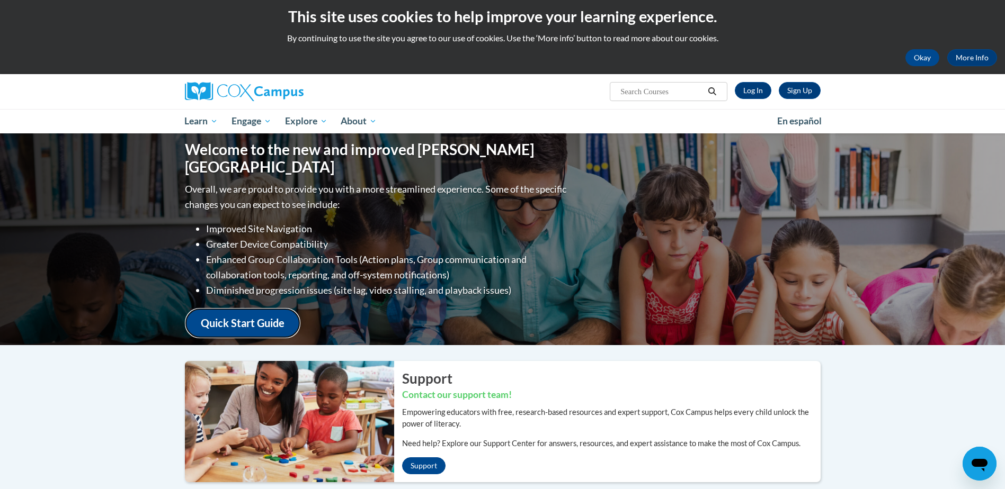
click at [245, 309] on link "Quick Start Guide" at bounding box center [242, 323] width 115 height 30
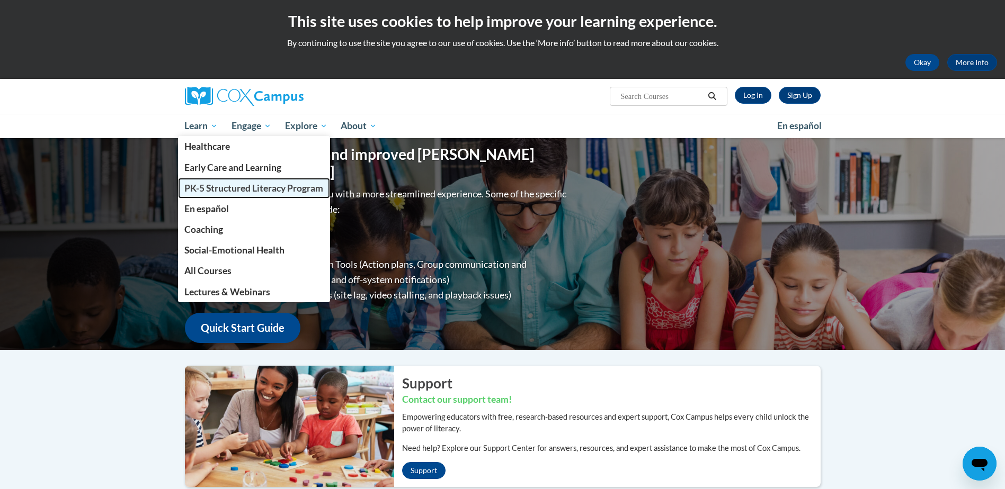
click at [220, 190] on span "PK-5 Structured Literacy Program" at bounding box center [253, 188] width 139 height 11
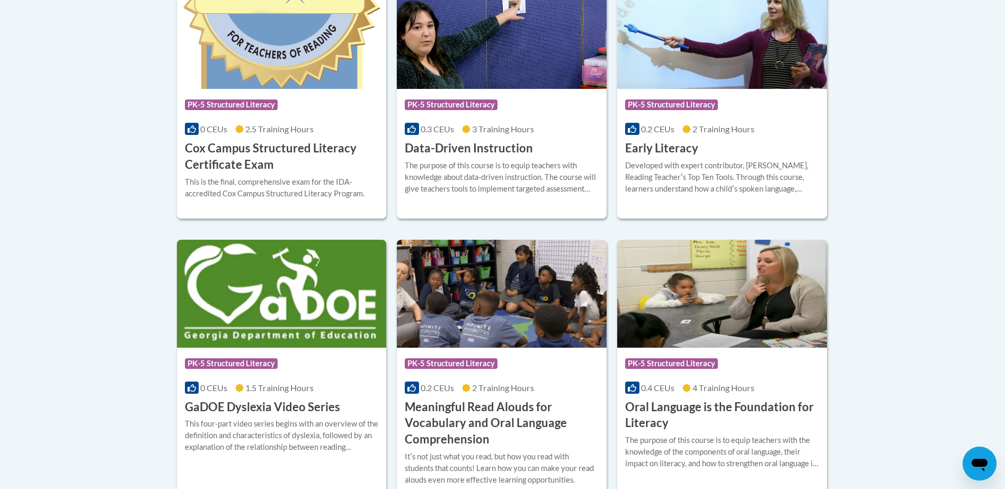
scroll to position [468, 0]
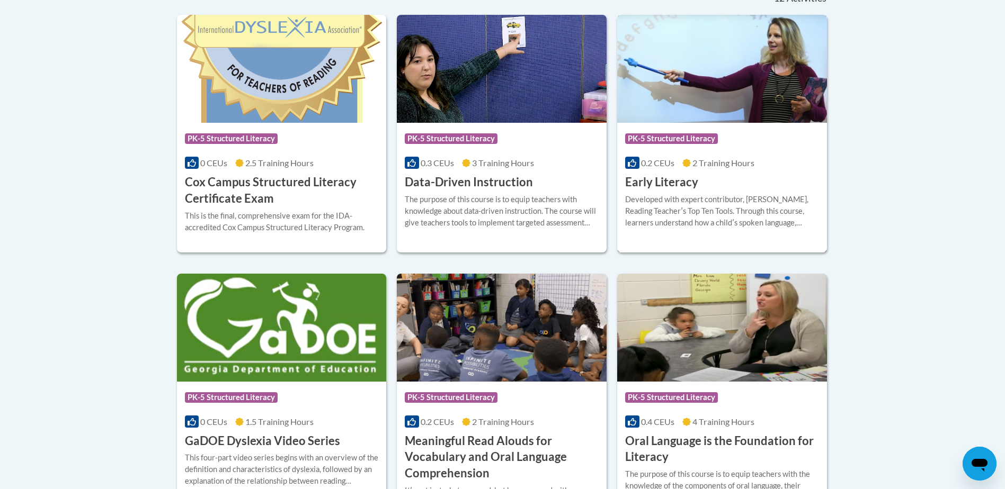
click at [698, 193] on div at bounding box center [722, 193] width 194 height 1
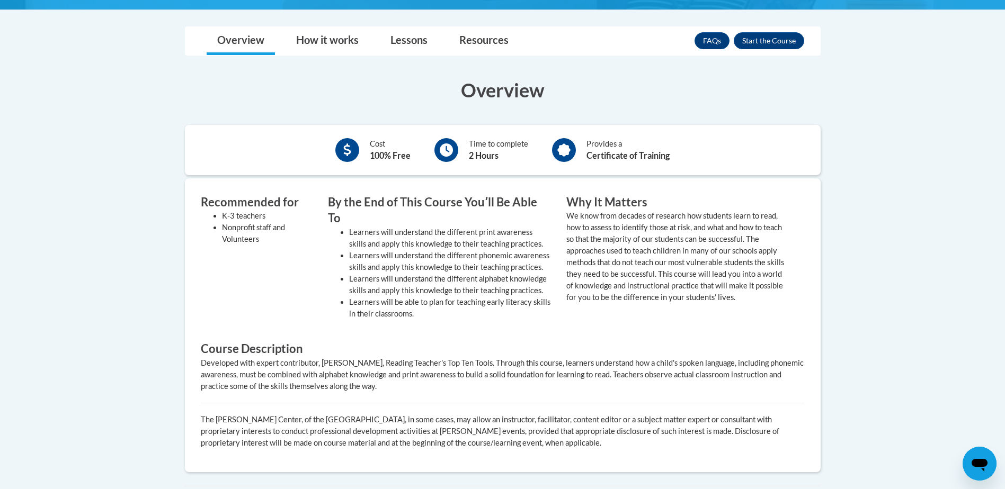
scroll to position [159, 0]
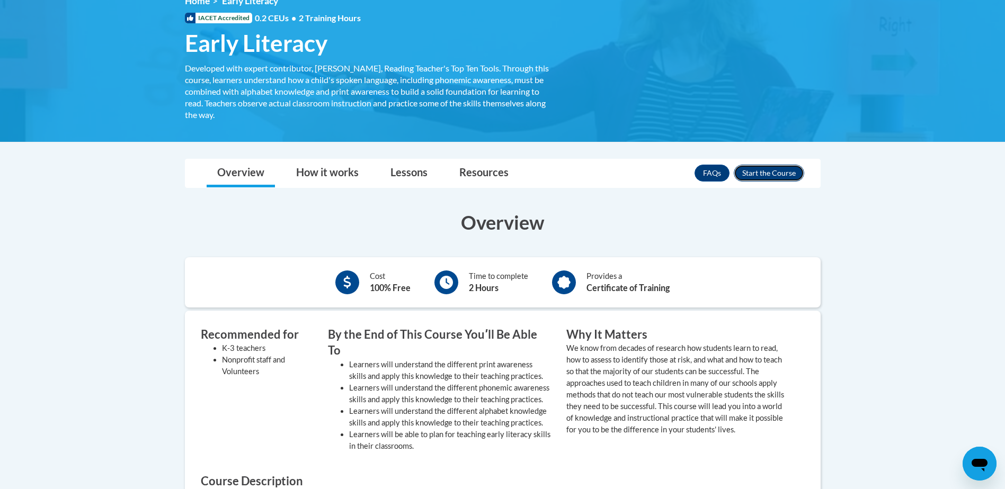
click at [763, 174] on button "Enroll" at bounding box center [768, 173] width 70 height 17
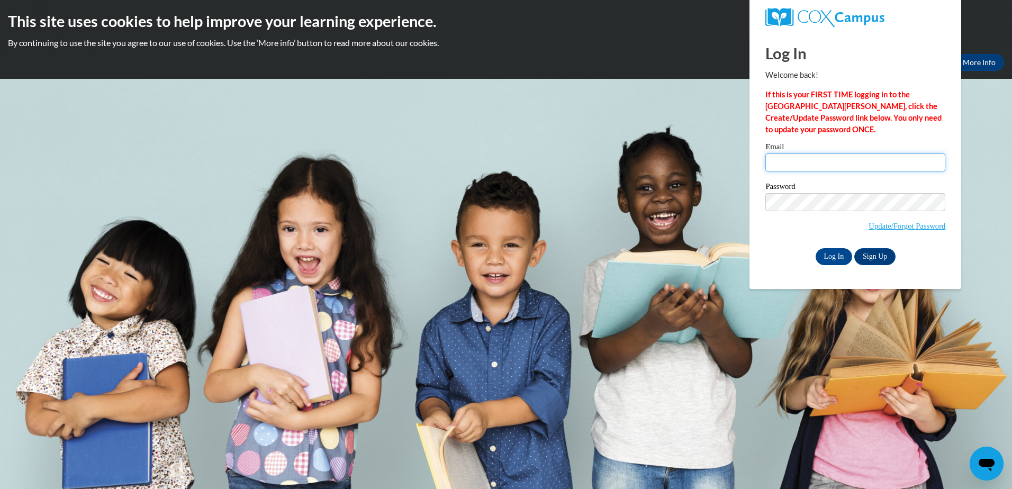
click at [820, 164] on input "Email" at bounding box center [856, 163] width 180 height 18
type input "[EMAIL_ADDRESS][DOMAIN_NAME]"
click at [816, 248] on input "Log In" at bounding box center [834, 256] width 37 height 17
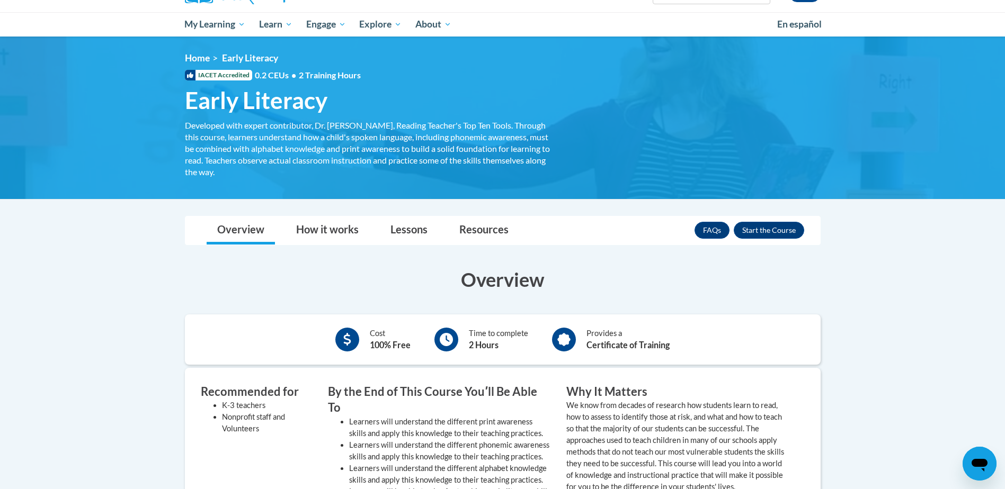
scroll to position [106, 0]
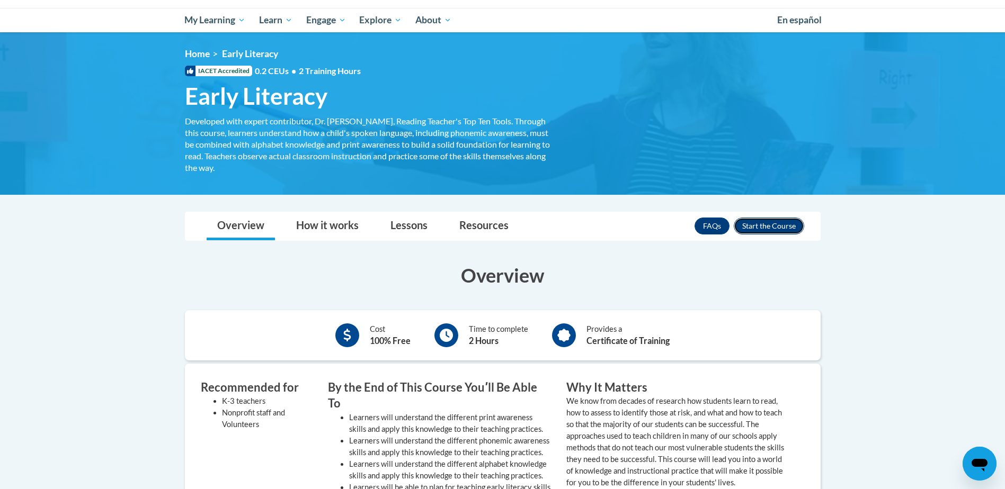
click at [775, 230] on button "Enroll" at bounding box center [768, 226] width 70 height 17
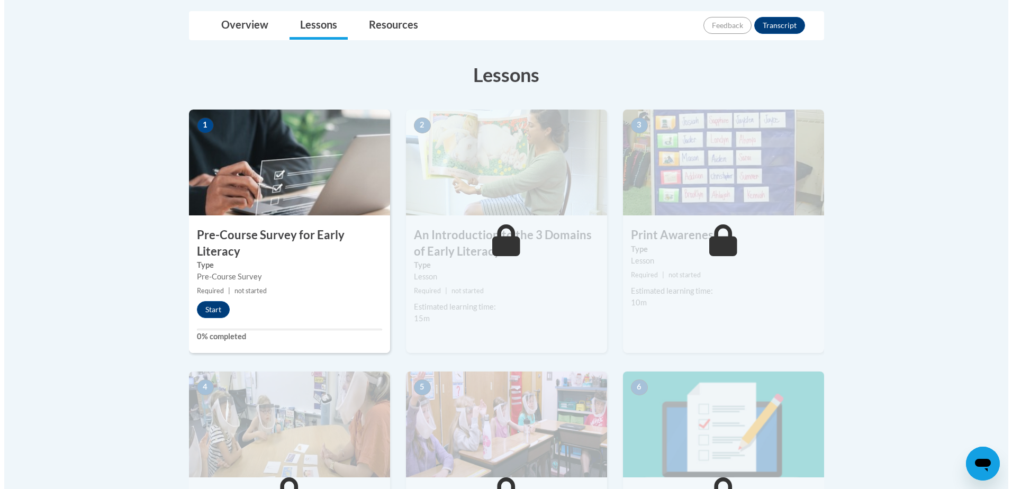
scroll to position [265, 0]
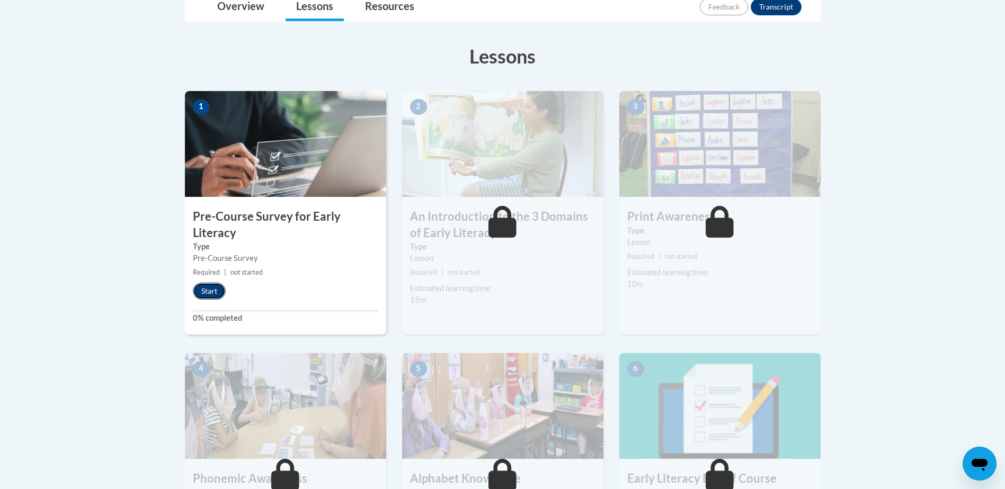
click at [213, 291] on button "Start" at bounding box center [209, 291] width 33 height 17
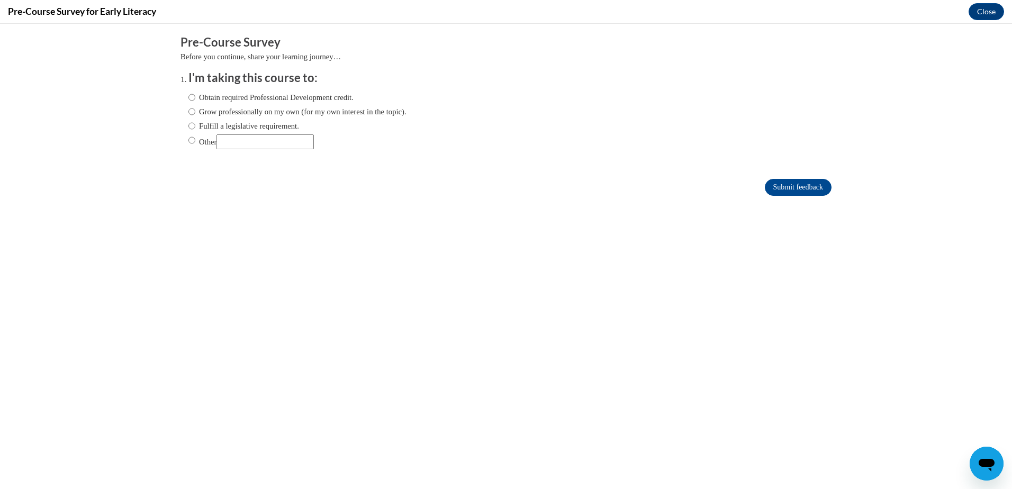
scroll to position [0, 0]
click at [283, 111] on label "Grow professionally on my own (for my own interest in the topic)." at bounding box center [298, 112] width 218 height 12
click at [195, 111] on input "Grow professionally on my own (for my own interest in the topic)." at bounding box center [192, 112] width 7 height 12
radio input "true"
click at [787, 184] on input "Submit feedback" at bounding box center [798, 187] width 67 height 17
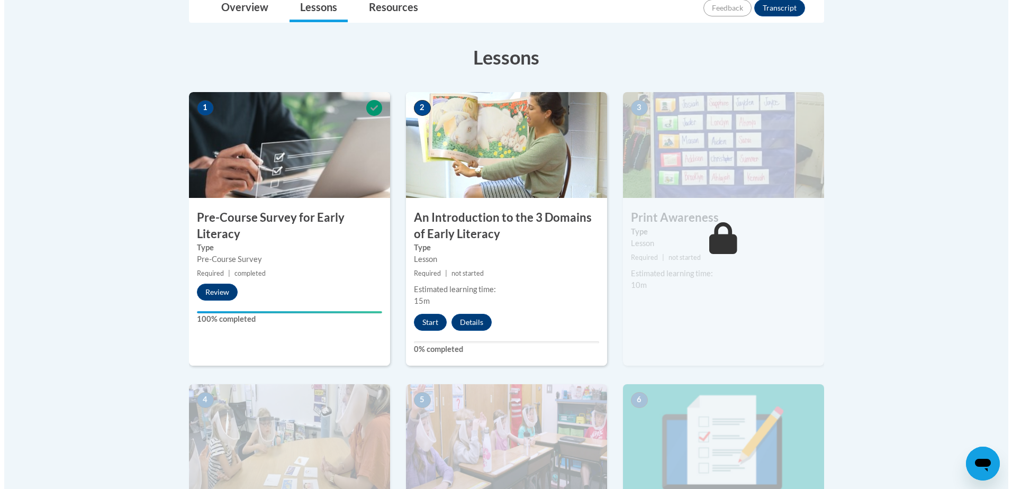
scroll to position [265, 0]
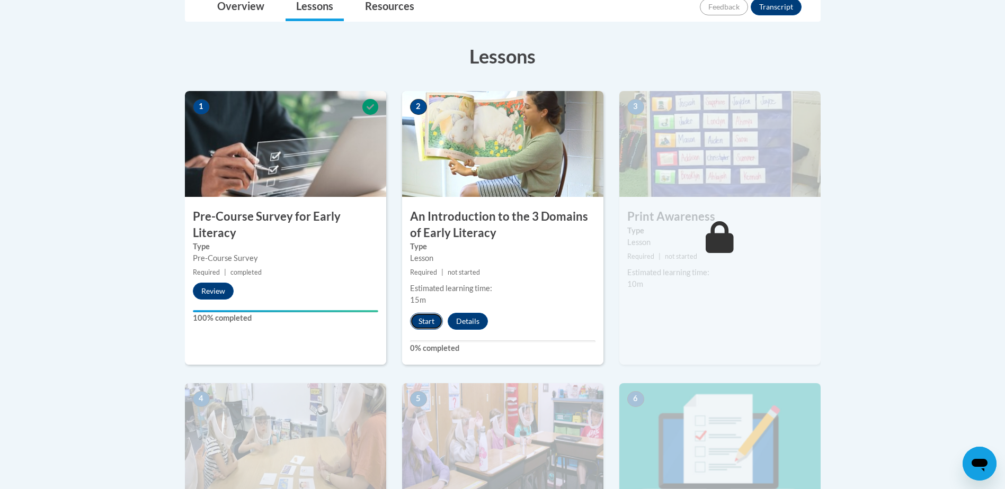
click at [423, 321] on button "Start" at bounding box center [426, 321] width 33 height 17
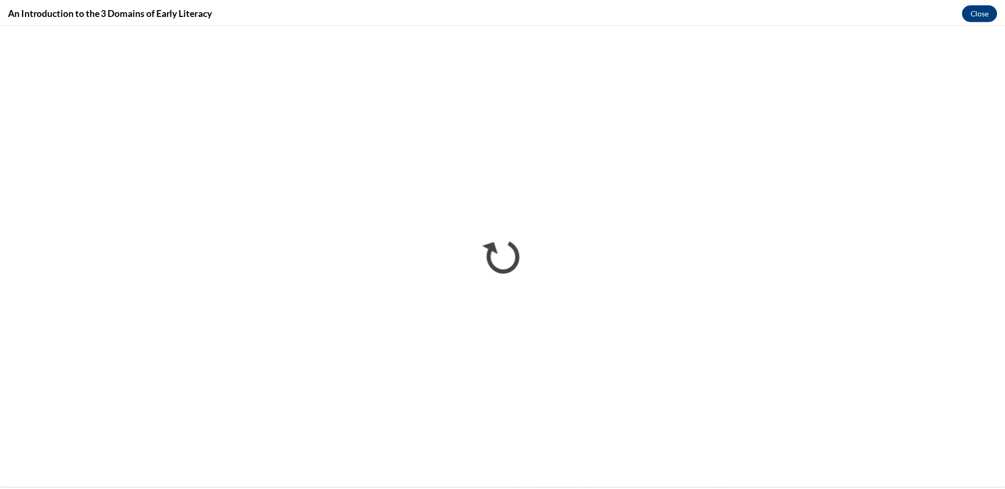
scroll to position [0, 0]
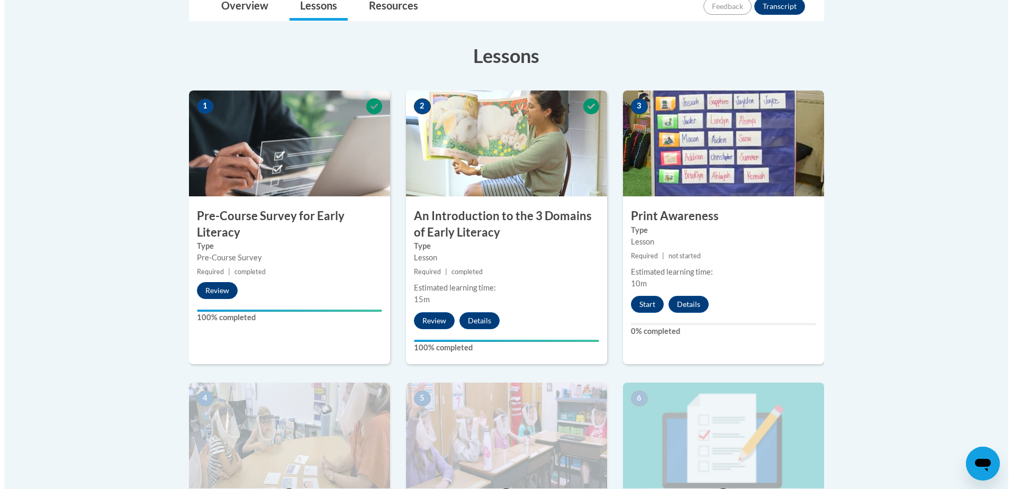
scroll to position [265, 0]
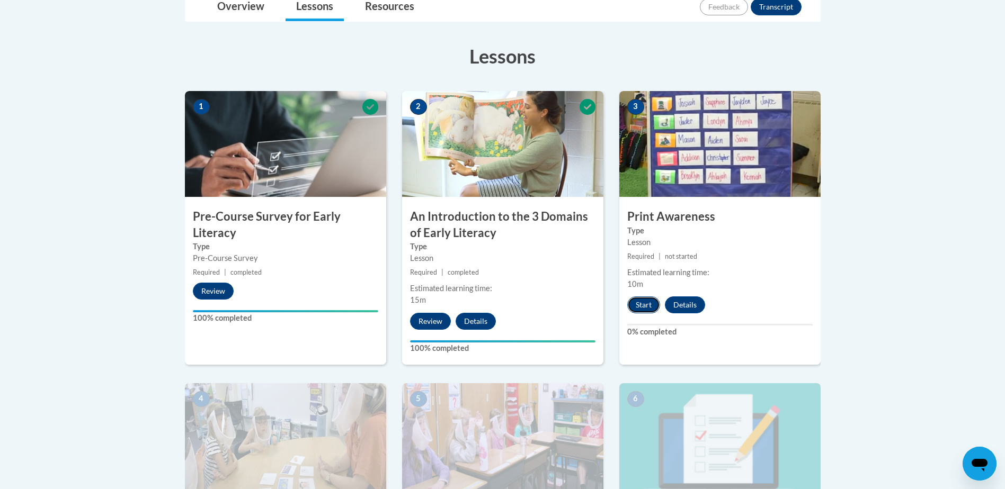
click at [642, 302] on button "Start" at bounding box center [643, 305] width 33 height 17
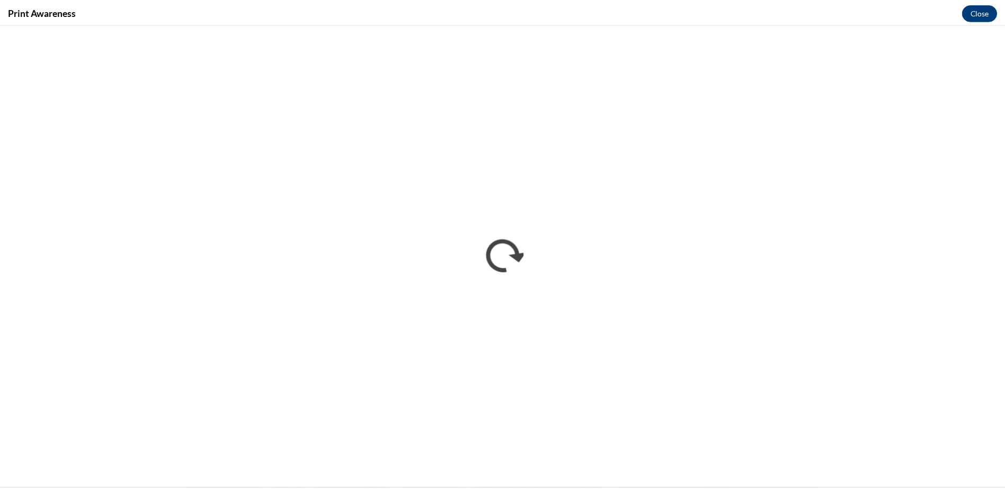
scroll to position [0, 0]
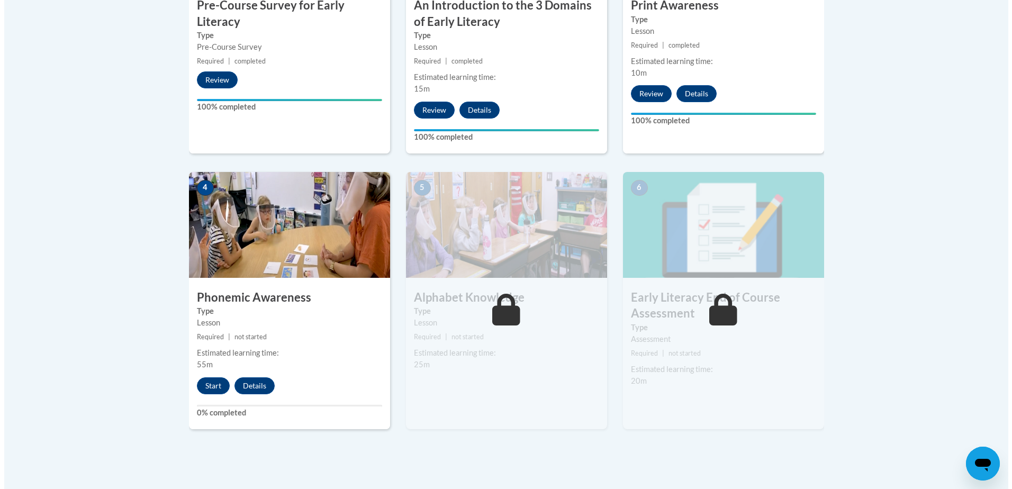
scroll to position [477, 0]
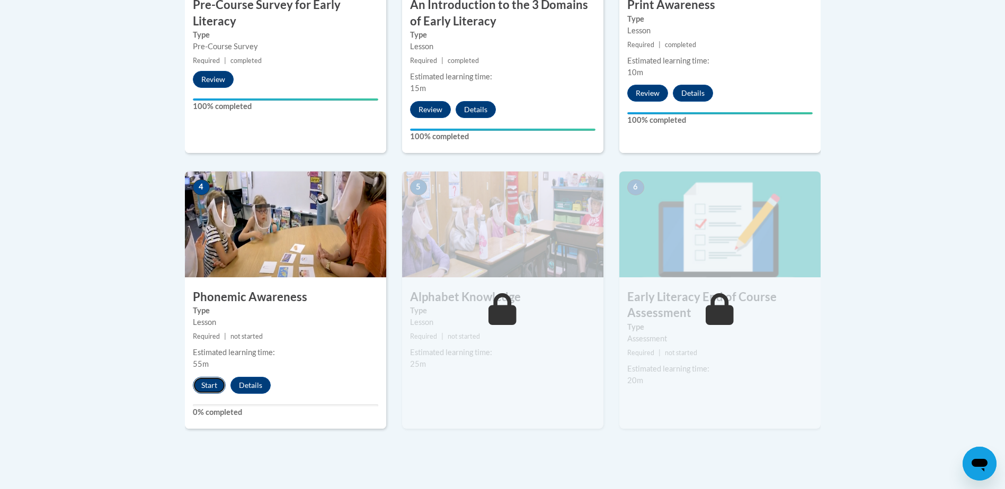
click at [207, 383] on button "Start" at bounding box center [209, 385] width 33 height 17
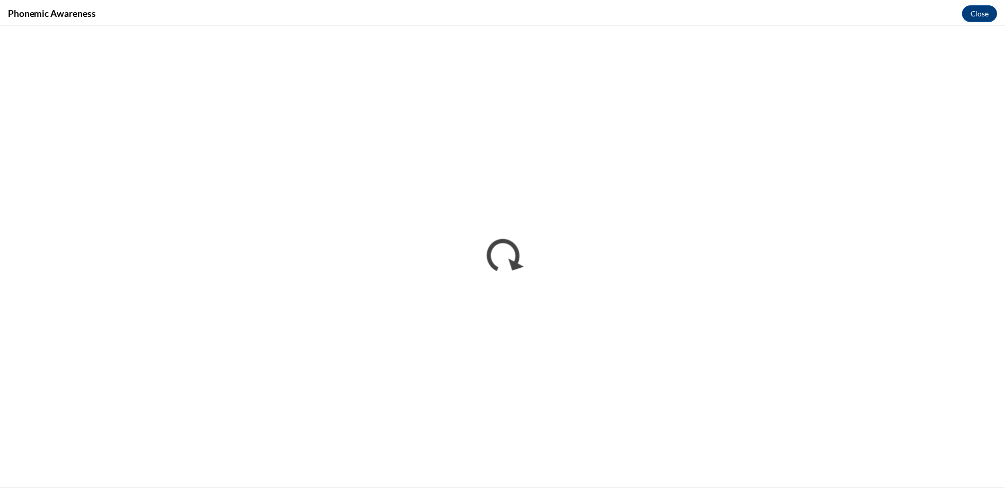
scroll to position [0, 0]
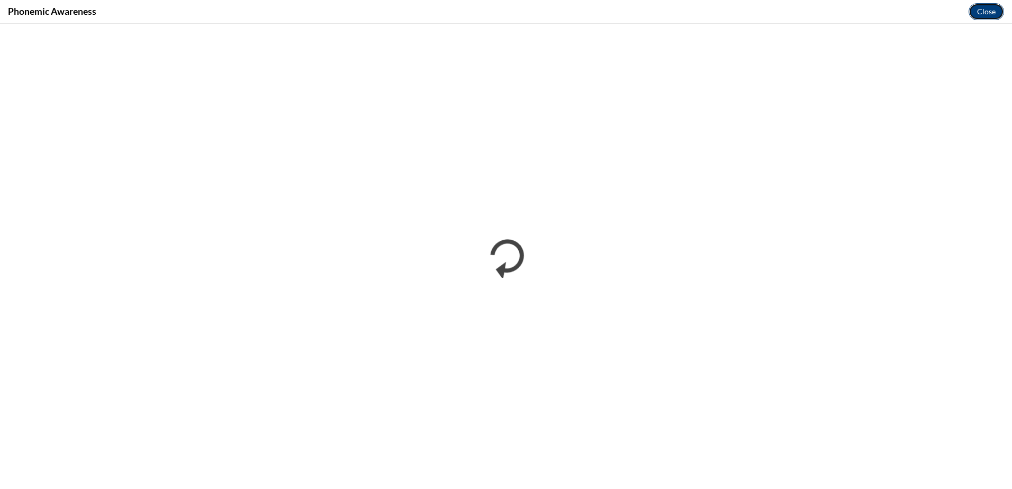
click at [982, 12] on button "Close" at bounding box center [986, 11] width 35 height 17
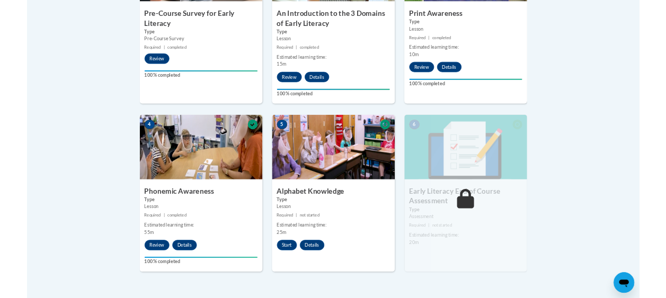
scroll to position [477, 0]
